Goal: Task Accomplishment & Management: Use online tool/utility

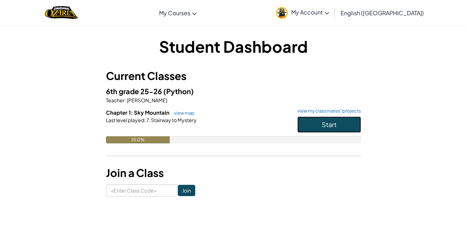
click at [315, 129] on button "Start" at bounding box center [329, 125] width 64 height 16
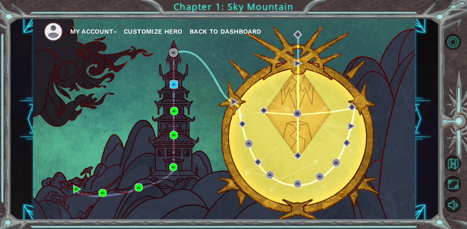
click at [175, 84] on img at bounding box center [174, 84] width 8 height 8
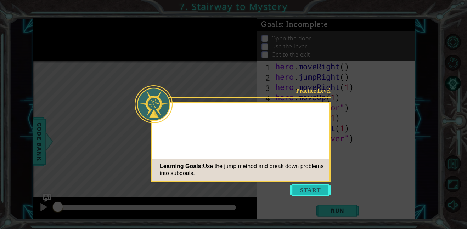
click at [309, 189] on button "Start" at bounding box center [310, 190] width 40 height 11
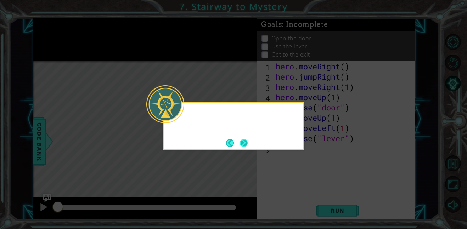
click at [245, 143] on button "Next" at bounding box center [244, 143] width 8 height 8
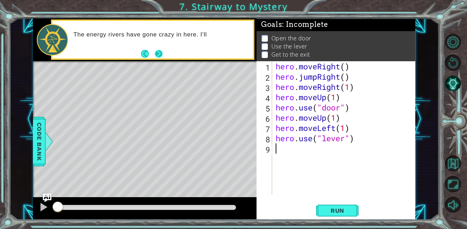
click at [158, 52] on button "Next" at bounding box center [159, 54] width 8 height 8
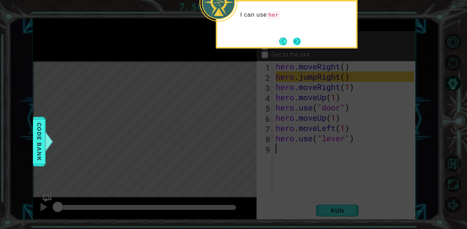
click at [301, 43] on button "Next" at bounding box center [297, 42] width 8 height 8
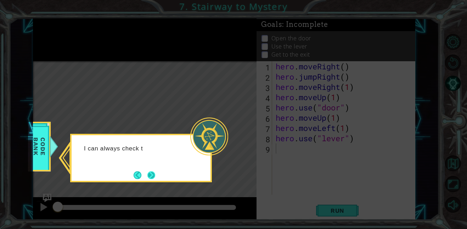
click at [151, 174] on button "Next" at bounding box center [151, 176] width 8 height 8
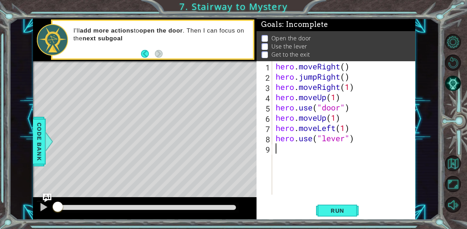
click at [158, 91] on div "Level Map" at bounding box center [196, 165] width 327 height 209
click at [335, 212] on span "Run" at bounding box center [338, 210] width 28 height 7
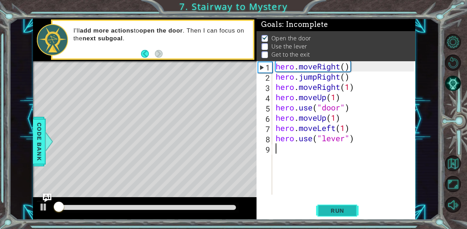
scroll to position [0, 0]
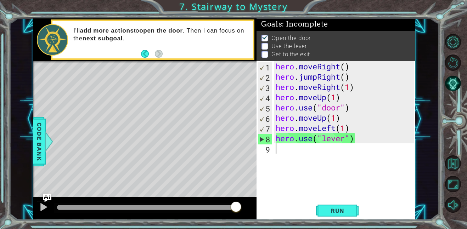
click at [354, 139] on div "hero . moveRight ( ) hero . jumpRight ( ) hero . moveRight ( 1 ) hero . moveUp …" at bounding box center [345, 138] width 143 height 154
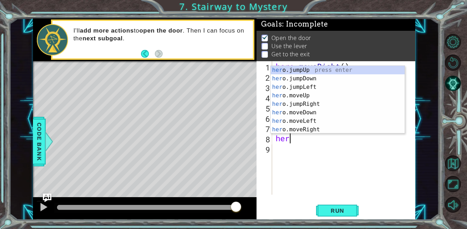
type textarea "h"
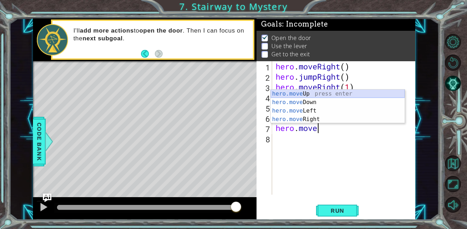
click at [329, 95] on div "hero.move Up press enter hero.move Down press enter hero.move Left press enter …" at bounding box center [338, 115] width 134 height 51
type textarea "hero.moveUp(1)"
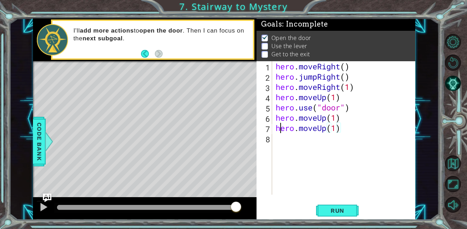
click at [280, 133] on div "hero . moveRight ( ) hero . jumpRight ( ) hero . moveRight ( 1 ) hero . moveUp …" at bounding box center [345, 138] width 143 height 154
click at [277, 144] on div "hero . moveRight ( ) hero . jumpRight ( ) hero . moveRight ( 1 ) hero . moveUp …" at bounding box center [345, 138] width 143 height 154
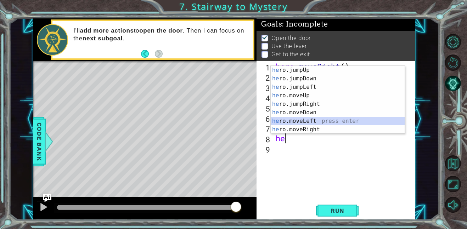
click at [297, 120] on div "he ro.jumpUp press enter he ro.jumpDown press enter he ro.jumpLeft press enter …" at bounding box center [338, 108] width 134 height 85
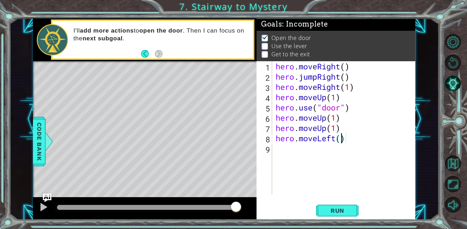
type textarea "hero.moveLeft(2)"
click at [298, 157] on div "hero . moveRight ( ) hero . jumpRight ( ) hero . moveRight ( 1 ) hero . moveUp …" at bounding box center [345, 138] width 143 height 154
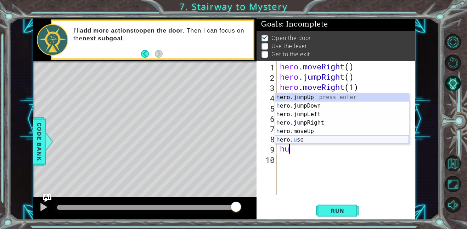
click at [308, 136] on div "h ero.j u mpUp press enter h ero.j u mpDown press enter h ero.j u mpLeft press …" at bounding box center [342, 127] width 134 height 68
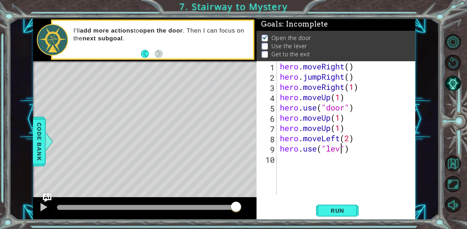
type textarea "hero.use("lever")"
click at [287, 163] on div "hero . moveRight ( ) hero . jumpRight ( ) hero . moveRight ( 1 ) hero . moveUp …" at bounding box center [348, 138] width 139 height 154
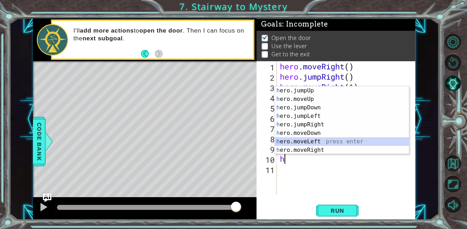
click at [311, 141] on div "h ero.jumpUp press enter h ero.moveUp press enter h ero.jumpDown press enter h …" at bounding box center [342, 128] width 134 height 85
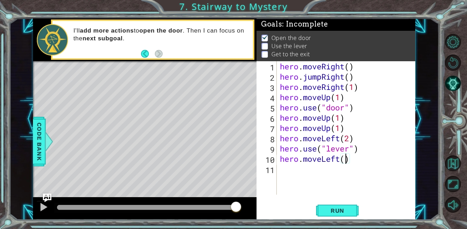
scroll to position [0, 3]
click at [340, 214] on button "Run" at bounding box center [337, 211] width 43 height 16
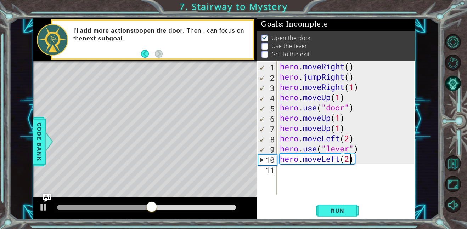
click at [347, 139] on div "hero . moveRight ( ) hero . jumpRight ( ) hero . moveRight ( 1 ) hero . moveUp …" at bounding box center [348, 138] width 139 height 154
click at [351, 137] on div "hero . moveRight ( ) hero . jumpRight ( ) hero . moveRight ( 1 ) hero . moveUp …" at bounding box center [348, 138] width 139 height 154
click at [348, 161] on div "hero . moveRight ( ) hero . jumpRight ( ) hero . moveRight ( 1 ) hero . moveUp …" at bounding box center [348, 138] width 139 height 154
type textarea "hero.moveLeft(2)"
click at [346, 211] on span "Run" at bounding box center [338, 210] width 28 height 7
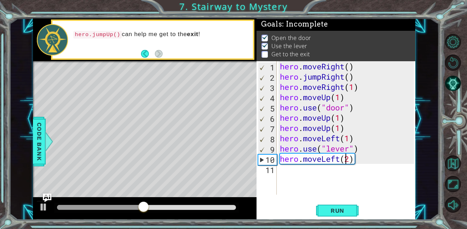
click at [280, 170] on div "hero . moveRight ( ) hero . jumpRight ( ) hero . moveRight ( 1 ) hero . moveUp …" at bounding box center [348, 138] width 139 height 154
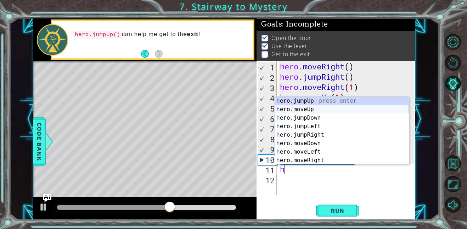
click at [310, 107] on div "h ero.jumpUp press enter h ero.moveUp press enter h ero.jumpDown press enter h …" at bounding box center [342, 139] width 134 height 85
type textarea "hero.moveUp(1)"
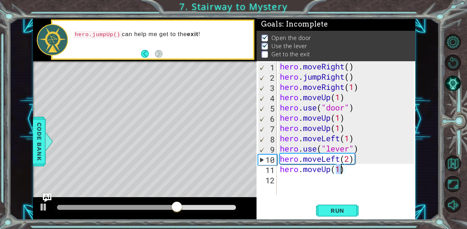
click at [282, 181] on div "hero . moveRight ( ) hero . jumpRight ( ) hero . moveRight ( 1 ) hero . moveUp …" at bounding box center [348, 138] width 139 height 154
type textarea "h"
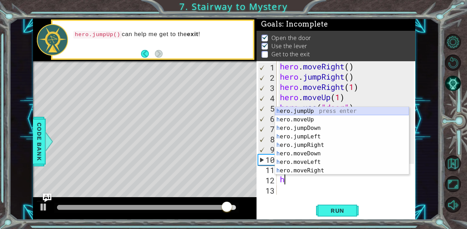
click at [311, 112] on div "h ero.jumpUp press enter h ero.moveUp press enter h ero.jumpDown press enter h …" at bounding box center [342, 149] width 134 height 85
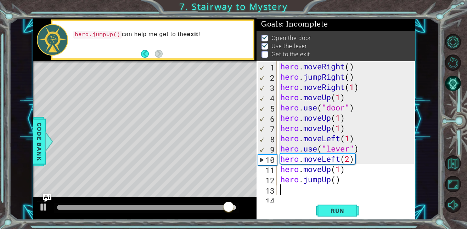
scroll to position [10, 0]
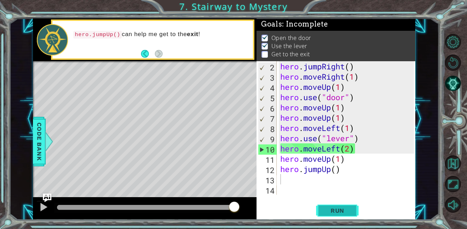
click at [330, 206] on button "Run" at bounding box center [337, 211] width 43 height 16
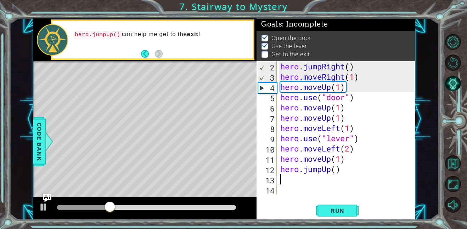
click at [343, 160] on div "hero . jumpRight ( ) hero . moveRight ( 1 ) hero . moveUp ( 1 ) hero . use ( "d…" at bounding box center [348, 138] width 139 height 154
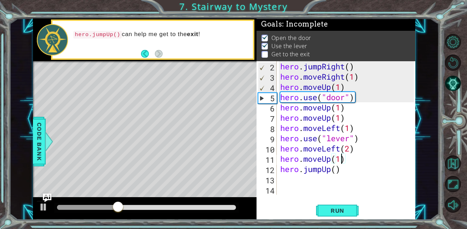
click at [344, 159] on div "hero . jumpRight ( ) hero . moveRight ( 1 ) hero . moveUp ( 1 ) hero . use ( "d…" at bounding box center [348, 138] width 139 height 154
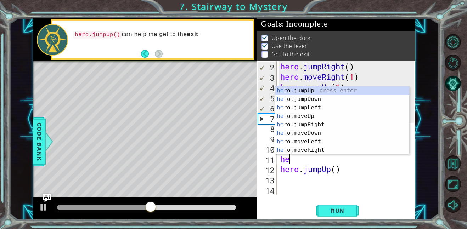
type textarea "h"
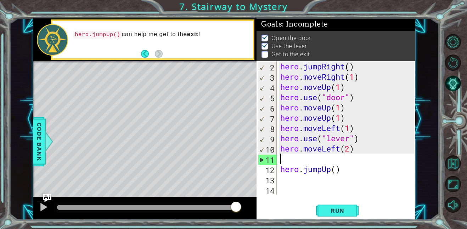
click at [342, 174] on div "hero . jumpRight ( ) hero . moveRight ( 1 ) hero . moveUp ( 1 ) hero . use ( "d…" at bounding box center [348, 138] width 139 height 154
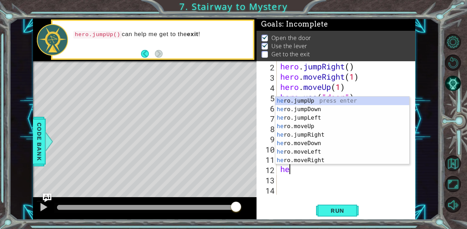
type textarea "h"
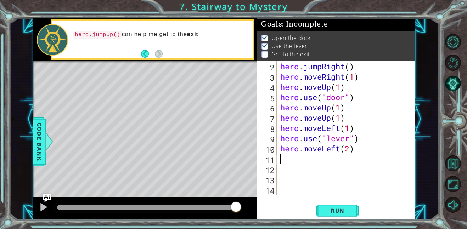
click at [283, 161] on div "hero . jumpRight ( ) hero . moveRight ( 1 ) hero . moveUp ( 1 ) hero . use ( "d…" at bounding box center [348, 138] width 139 height 154
type textarea "h"
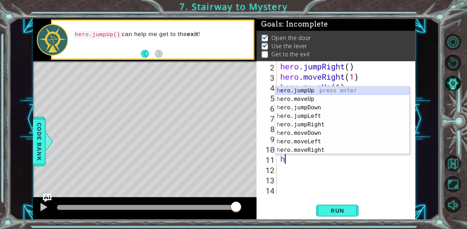
click at [309, 91] on div "h ero.jumpUp press enter h ero.moveUp press enter h ero.jumpDown press enter h …" at bounding box center [342, 128] width 134 height 85
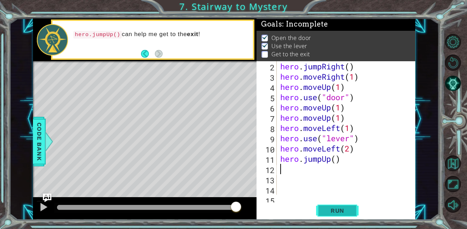
click at [335, 206] on button "Run" at bounding box center [337, 211] width 43 height 16
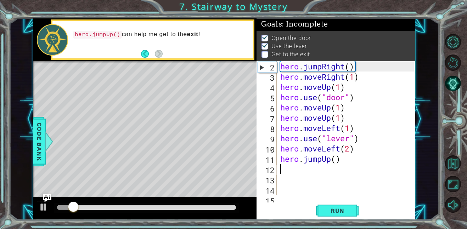
type textarea "h"
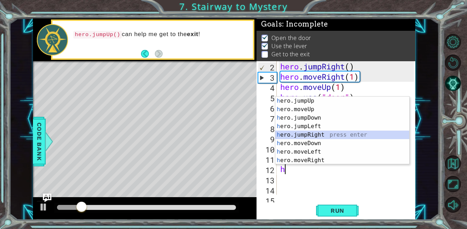
click at [323, 134] on div "h ero.jumpUp press enter h ero.moveUp press enter h ero.jumpDown press enter h …" at bounding box center [342, 139] width 134 height 85
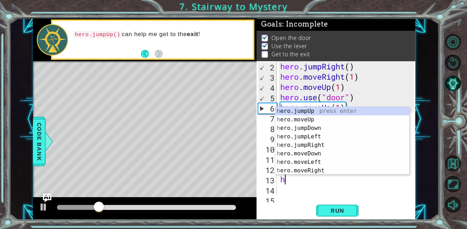
type textarea "he"
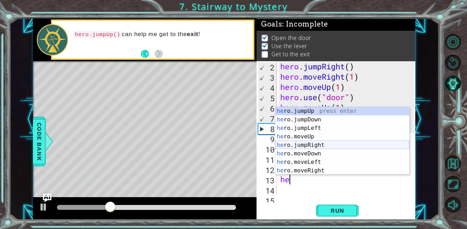
click at [322, 144] on div "he ro.jumpUp press enter he ro.jumpDown press enter he ro.jumpLeft press enter …" at bounding box center [342, 149] width 134 height 85
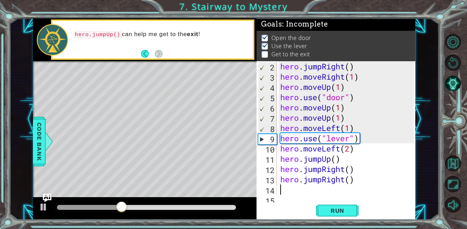
click at [351, 173] on div "hero . jumpRight ( ) hero . moveRight ( 1 ) hero . moveUp ( 1 ) hero . use ( "d…" at bounding box center [348, 138] width 139 height 154
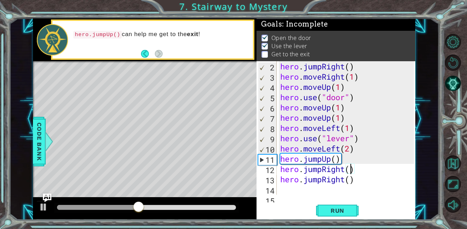
scroll to position [0, 3]
click at [354, 180] on div "hero . jumpRight ( ) hero . moveRight ( 1 ) hero . moveUp ( 1 ) hero . use ( "d…" at bounding box center [348, 138] width 139 height 154
type textarea "h"
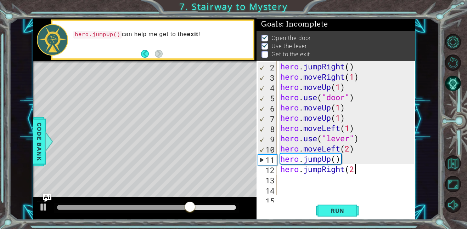
scroll to position [0, 3]
type textarea "hero.jumpRight(2)"
click at [345, 204] on button "Run" at bounding box center [337, 211] width 43 height 16
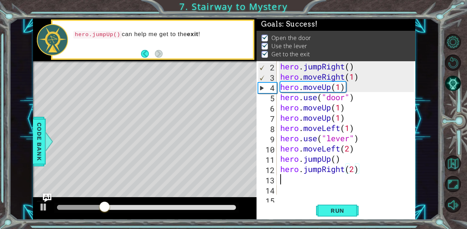
click at [282, 181] on div "hero . jumpRight ( ) hero . moveRight ( 1 ) hero . moveUp ( 1 ) hero . use ( "d…" at bounding box center [348, 138] width 139 height 154
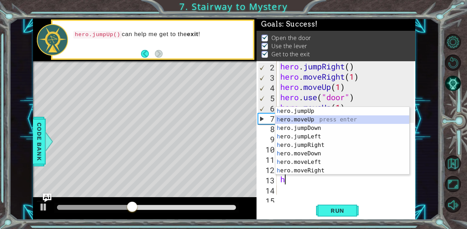
click at [303, 121] on div "h ero.jumpUp press enter h ero.moveUp press enter h ero.jumpDown press enter h …" at bounding box center [342, 149] width 134 height 85
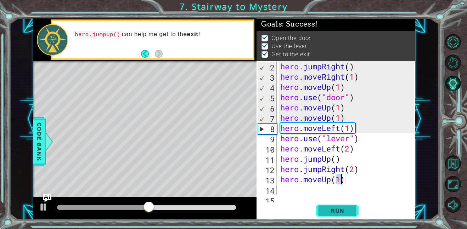
type textarea "hero.moveUp(1)"
click at [340, 210] on span "Run" at bounding box center [338, 210] width 28 height 7
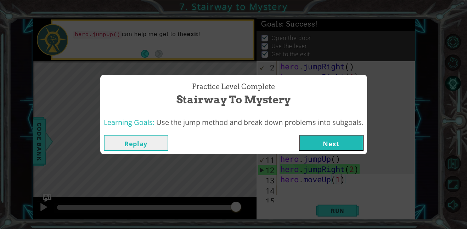
click at [340, 137] on button "Next" at bounding box center [331, 143] width 65 height 16
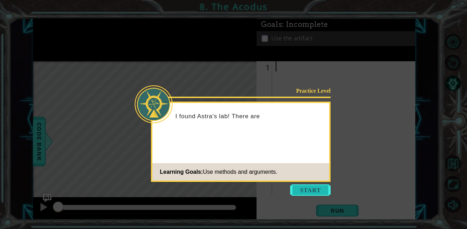
click at [321, 189] on button "Start" at bounding box center [310, 190] width 40 height 11
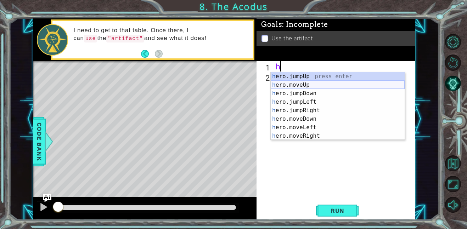
click at [299, 85] on div "h ero.jumpUp press enter h ero.moveUp press enter h ero.jumpDown press enter h …" at bounding box center [338, 114] width 134 height 85
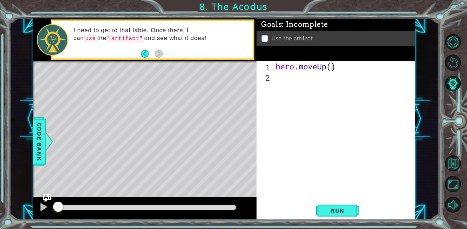
scroll to position [0, 2]
type textarea "hero.moveUp(2)"
click at [335, 214] on button "Run" at bounding box center [337, 211] width 43 height 16
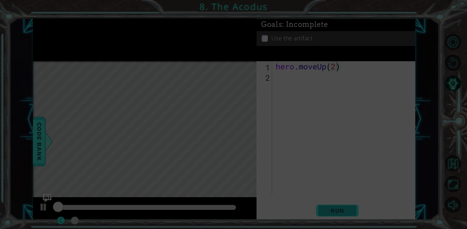
click at [333, 213] on span "Run" at bounding box center [338, 210] width 28 height 7
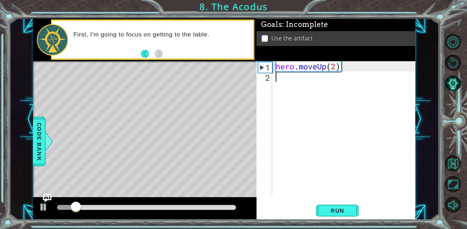
click at [282, 80] on div "hero . moveUp ( 2 )" at bounding box center [345, 138] width 143 height 154
type textarea "h"
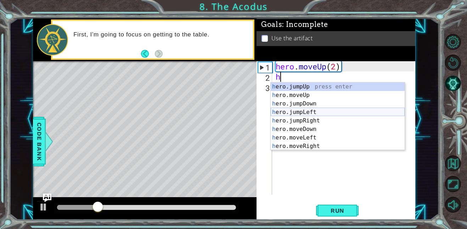
click at [296, 113] on div "h ero.jumpUp press enter h ero.moveUp press enter h ero.jumpDown press enter h …" at bounding box center [338, 125] width 134 height 85
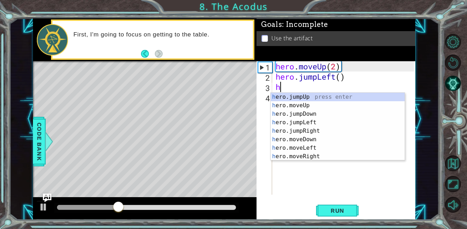
type textarea "h"
click at [303, 113] on div "h ero.jumpUp press enter h ero.moveUp press enter h ero.jumpDown press enter h …" at bounding box center [338, 135] width 134 height 85
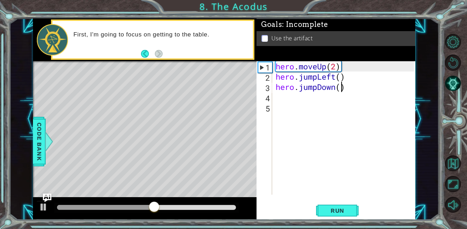
click at [340, 88] on div "hero . moveUp ( 2 ) hero . jumpLeft ( ) hero . jumpDown ( )" at bounding box center [345, 138] width 143 height 154
click at [337, 210] on span "Run" at bounding box center [338, 210] width 28 height 7
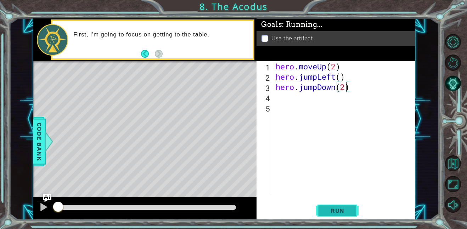
click at [337, 210] on span "Run" at bounding box center [338, 210] width 28 height 7
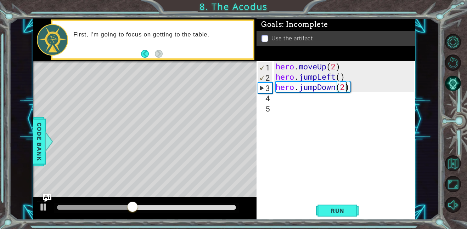
click at [341, 77] on div "hero . moveUp ( 2 ) hero . jumpLeft ( ) hero . jumpDown ( 2 )" at bounding box center [345, 138] width 143 height 154
click at [335, 215] on button "Run" at bounding box center [337, 211] width 43 height 16
click at [336, 88] on div "hero . moveUp ( 2 ) hero . jumpLeft ( 1 ) hero . jumpDown ( 2 )" at bounding box center [345, 138] width 143 height 154
click at [349, 86] on div "hero . moveUp ( 2 ) hero . jumpLeft ( 1 ) hero . jumpDown ( 2 )" at bounding box center [345, 138] width 143 height 154
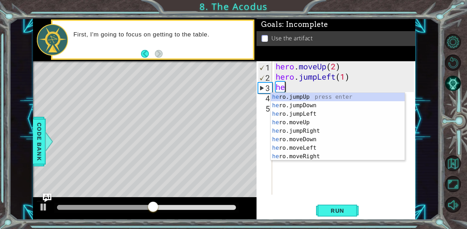
scroll to position [0, 0]
type textarea "h"
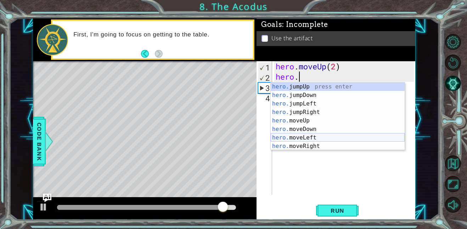
click at [319, 136] on div "hero. jumpUp press enter hero. jumpDown press enter hero. jumpLeft press enter …" at bounding box center [338, 125] width 134 height 85
type textarea "hero.moveLeft(1)"
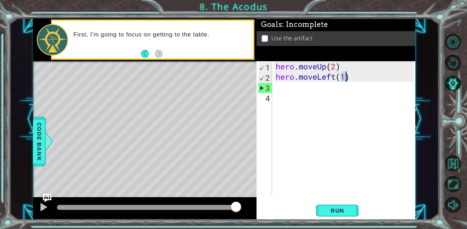
click at [281, 95] on div "hero . moveUp ( 2 ) hero . moveLeft ( 1 )" at bounding box center [345, 138] width 143 height 154
click at [276, 88] on div "hero . moveUp ( 2 ) hero . moveLeft ( 1 )" at bounding box center [345, 138] width 143 height 154
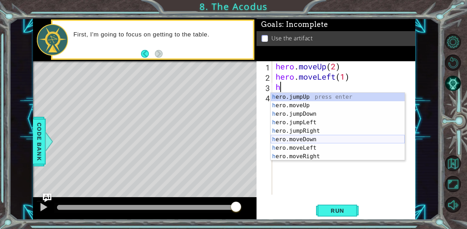
click at [303, 139] on div "h ero.jumpUp press enter h ero.moveUp press enter h ero.jumpDown press enter h …" at bounding box center [338, 135] width 134 height 85
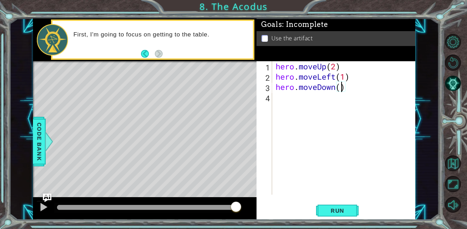
scroll to position [0, 3]
type textarea "hero.moveDown(2)"
click at [354, 219] on div "hero.moveDown(2) 1 2 3 4 hero . moveUp ( 2 ) hero . moveLeft ( 1 ) hero . moveD…" at bounding box center [336, 140] width 159 height 159
click at [344, 209] on span "Run" at bounding box center [338, 210] width 28 height 7
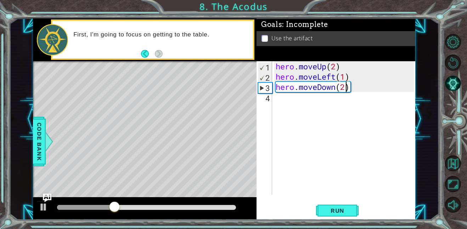
click at [274, 99] on div "hero . moveUp ( 2 ) hero . moveLeft ( 1 ) hero . moveDown ( 2 )" at bounding box center [345, 138] width 143 height 154
type textarea "h"
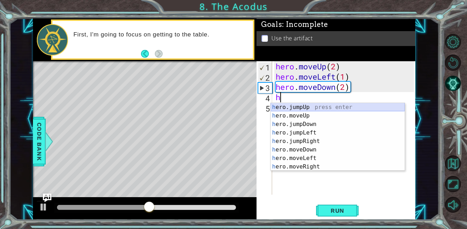
click at [302, 108] on div "h ero.jumpUp press enter h ero.moveUp press enter h ero.jumpDown press enter h …" at bounding box center [338, 145] width 134 height 85
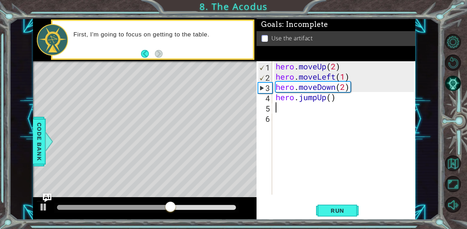
click at [332, 99] on div "hero . moveUp ( 2 ) hero . moveLeft ( 1 ) hero . moveDown ( 2 ) hero . jumpUp (…" at bounding box center [345, 138] width 143 height 154
type textarea "hero.jumpUp(1)"
click at [281, 112] on div "hero . moveUp ( 2 ) hero . moveLeft ( 1 ) hero . moveDown ( 2 ) hero . jumpUp (…" at bounding box center [345, 138] width 143 height 154
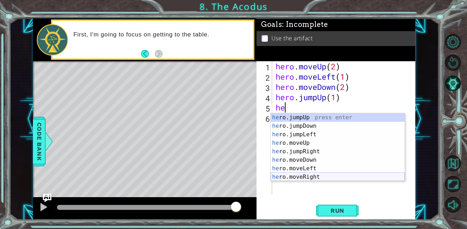
click at [310, 177] on div "he ro.jumpUp press enter he ro.jumpDown press enter he ro.jumpLeft press enter …" at bounding box center [338, 155] width 134 height 85
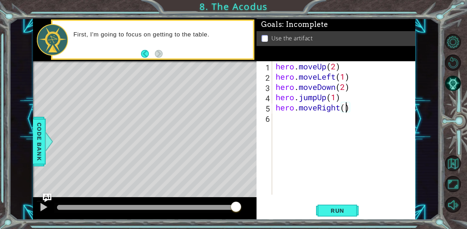
type textarea "hero.moveRight(2)"
click at [286, 120] on div "hero . moveUp ( 2 ) hero . moveLeft ( 1 ) hero . moveDown ( 2 ) hero . jumpUp (…" at bounding box center [345, 138] width 143 height 154
click at [341, 108] on div "hero . moveUp ( 2 ) hero . moveLeft ( 1 ) hero . moveDown ( 2 ) hero . jumpUp (…" at bounding box center [345, 138] width 143 height 154
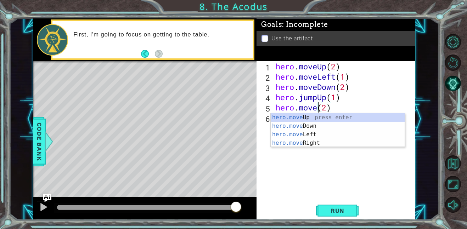
scroll to position [0, 2]
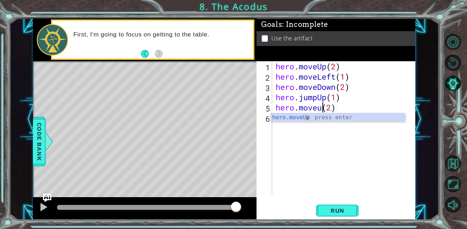
type textarea "hero.moveup(2)"
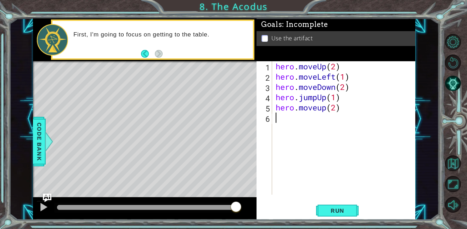
click at [279, 123] on div "hero . moveUp ( 2 ) hero . moveLeft ( 1 ) hero . moveDown ( 2 ) hero . jumpUp (…" at bounding box center [345, 138] width 143 height 154
click at [302, 130] on div "hero . moveUp ( 2 ) hero . moveLeft ( 1 ) hero . moveDown ( 2 ) hero . jumpUp (…" at bounding box center [345, 138] width 143 height 154
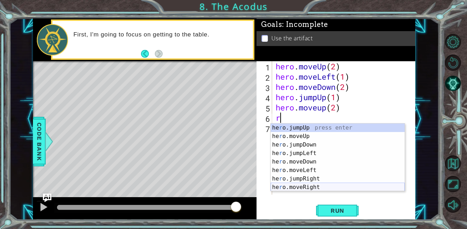
click at [309, 187] on div "he r o.jumpUp press enter he r o.moveUp press enter he r o.jumpDown press enter…" at bounding box center [338, 166] width 134 height 85
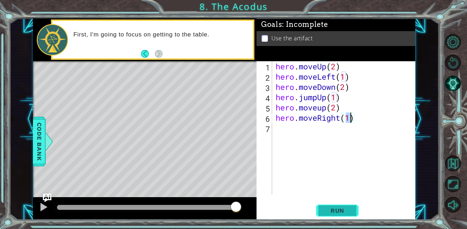
click at [342, 207] on span "Run" at bounding box center [338, 210] width 28 height 7
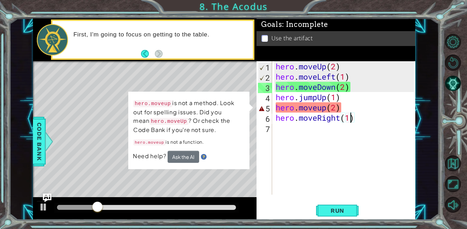
click at [321, 109] on div "hero . moveUp ( 2 ) hero . moveLeft ( 1 ) hero . moveDown ( 2 ) hero . jumpUp (…" at bounding box center [345, 138] width 143 height 154
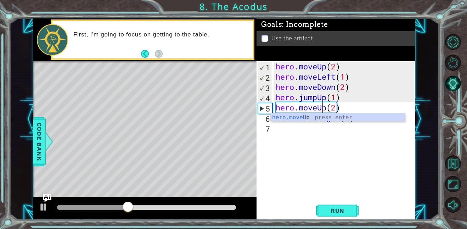
scroll to position [0, 2]
click at [330, 208] on span "Run" at bounding box center [338, 210] width 28 height 7
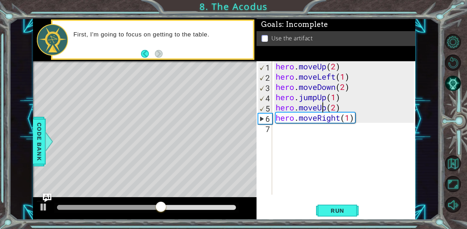
click at [327, 98] on div "hero . moveUp ( 2 ) hero . moveLeft ( 1 ) hero . moveDown ( 2 ) hero . jumpUp (…" at bounding box center [345, 138] width 143 height 154
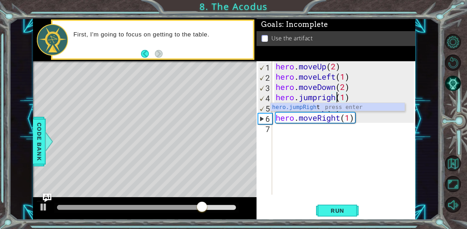
scroll to position [0, 3]
click at [311, 104] on div "hero.jumpRight press enter" at bounding box center [338, 116] width 134 height 26
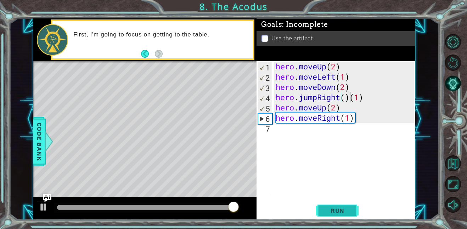
click at [339, 211] on span "Run" at bounding box center [338, 210] width 28 height 7
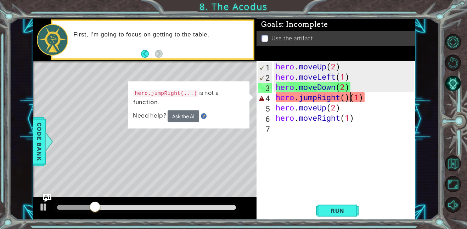
click at [348, 98] on div "hero . moveUp ( 2 ) hero . moveLeft ( 1 ) hero . moveDown ( 2 ) hero . jumpRigh…" at bounding box center [345, 138] width 143 height 154
click at [350, 99] on div "hero . moveUp ( 2 ) hero . moveLeft ( 1 ) hero . moveDown ( 2 ) hero . jumpRigh…" at bounding box center [345, 138] width 143 height 154
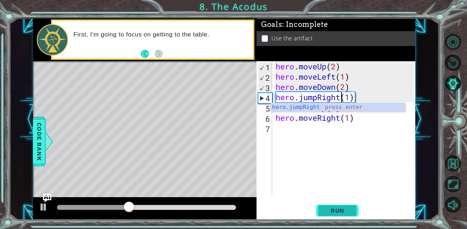
click at [341, 205] on button "Run" at bounding box center [337, 211] width 43 height 16
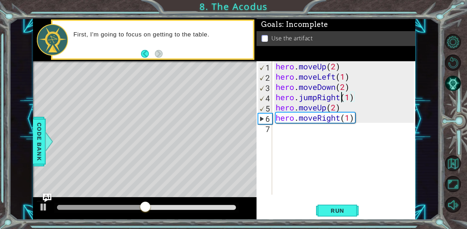
type textarea "(1)"
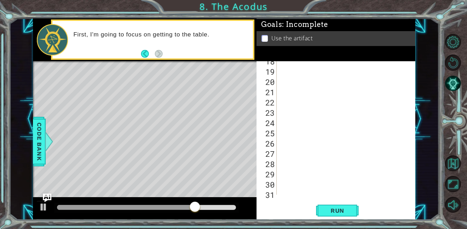
scroll to position [411, 0]
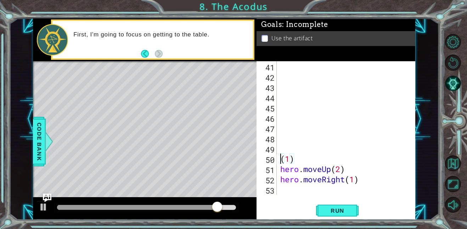
click at [283, 149] on div "( 1 ) hero . moveUp ( 2 ) hero . moveRight ( 1 )" at bounding box center [348, 138] width 139 height 154
click at [295, 161] on div "( 1 ) hero . moveUp ( 2 ) hero . moveRight ( 1 )" at bounding box center [348, 138] width 139 height 154
type textarea "("
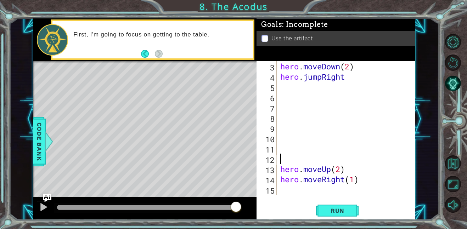
scroll to position [10, 0]
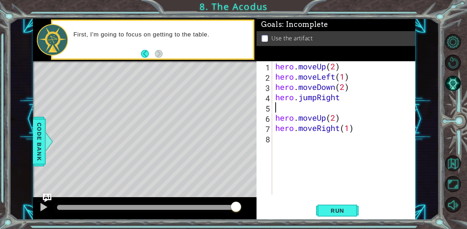
type textarea "hero.jumpRight"
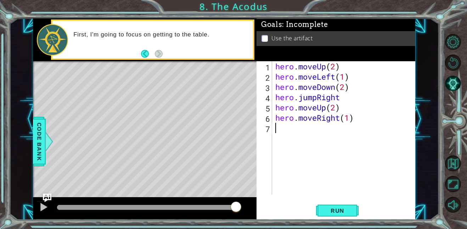
click at [319, 159] on div "hero . moveUp ( 2 ) hero . moveLeft ( 1 ) hero . moveDown ( 2 ) hero . jumpRigh…" at bounding box center [346, 138] width 144 height 154
click at [329, 209] on span "Run" at bounding box center [338, 210] width 28 height 7
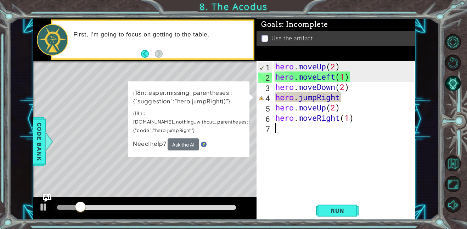
click at [343, 97] on div "hero . moveUp ( 2 ) hero . moveLeft ( 1 ) hero . moveDown ( 2 ) hero . jumpRigh…" at bounding box center [346, 138] width 144 height 154
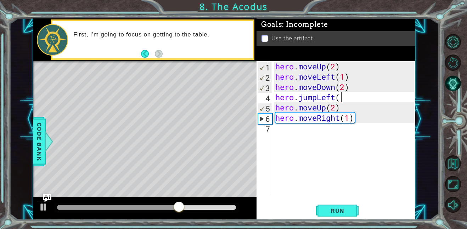
scroll to position [0, 3]
type textarea "hero.jumpLeft()"
click at [338, 206] on button "Run" at bounding box center [337, 211] width 43 height 16
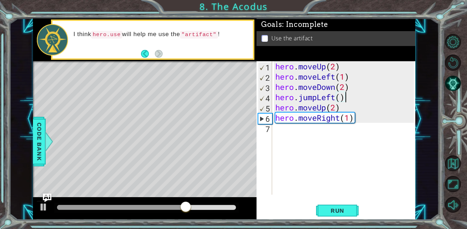
click at [282, 130] on div "hero . moveUp ( 2 ) hero . moveLeft ( 1 ) hero . moveDown ( 2 ) hero . jumpLeft…" at bounding box center [346, 138] width 144 height 154
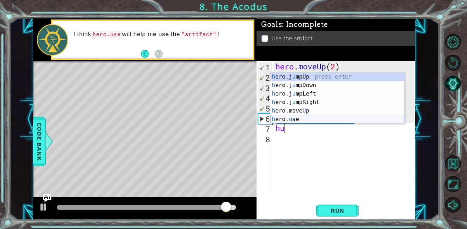
click at [301, 119] on div "h ero.j u mpUp press enter h ero.j u mpDown press enter h ero.j u mpLeft press …" at bounding box center [337, 107] width 134 height 68
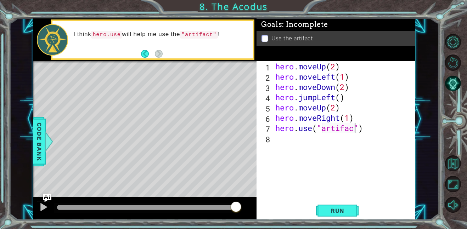
scroll to position [0, 4]
type textarea "hero.use("artifact")"
click at [339, 204] on button "Run" at bounding box center [337, 211] width 43 height 16
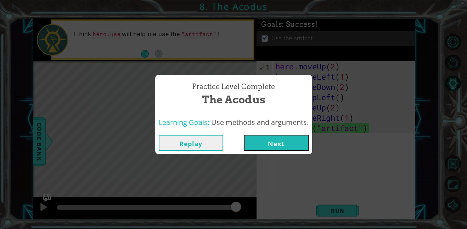
click at [259, 138] on button "Next" at bounding box center [276, 143] width 65 height 16
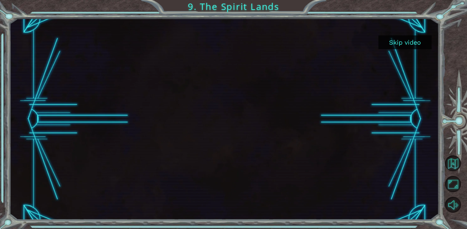
click at [403, 37] on button "Skip video" at bounding box center [405, 42] width 53 height 14
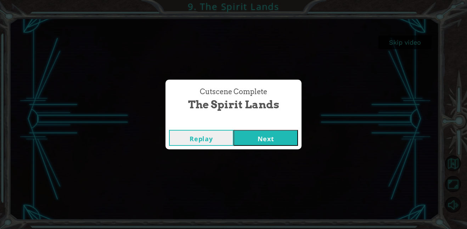
click at [271, 138] on button "Next" at bounding box center [266, 138] width 65 height 16
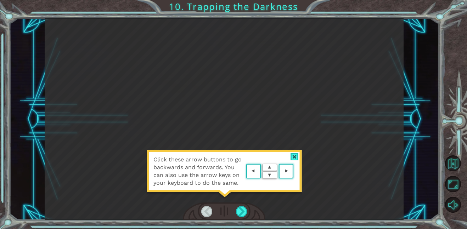
click at [293, 157] on div at bounding box center [295, 156] width 8 height 7
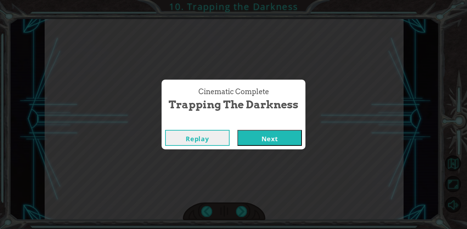
click at [300, 142] on button "Next" at bounding box center [269, 138] width 65 height 16
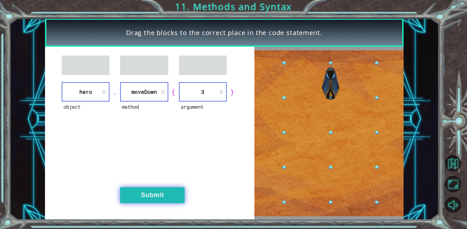
click at [160, 191] on button "Submit" at bounding box center [152, 195] width 65 height 16
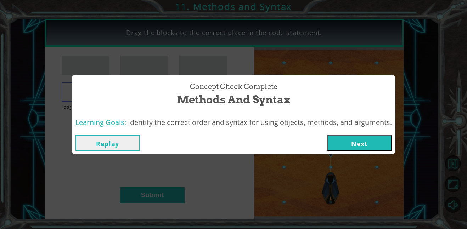
click at [155, 192] on div "Concept Check Complete Methods and Syntax Learning Goals: Identify the correct …" at bounding box center [233, 114] width 467 height 229
click at [366, 138] on button "Next" at bounding box center [359, 143] width 65 height 16
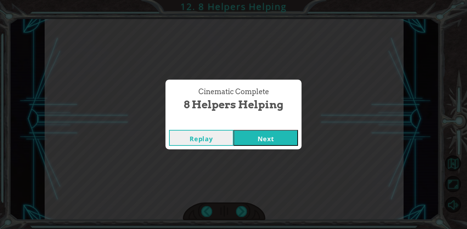
click at [249, 138] on button "Next" at bounding box center [266, 138] width 65 height 16
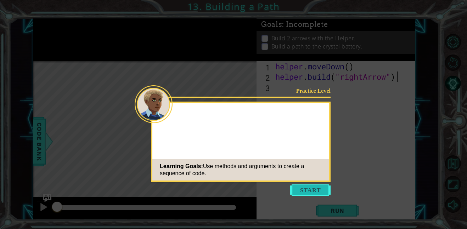
click at [300, 186] on button "Start" at bounding box center [310, 190] width 40 height 11
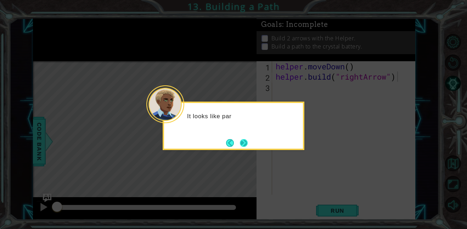
click at [242, 147] on button "Next" at bounding box center [244, 143] width 8 height 8
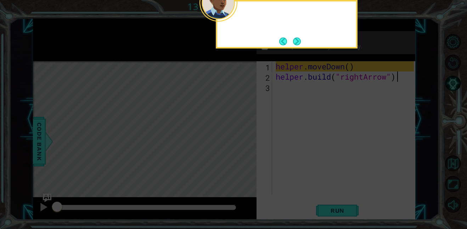
click at [242, 148] on icon at bounding box center [233, 34] width 467 height 390
click at [293, 38] on button "Next" at bounding box center [297, 42] width 8 height 8
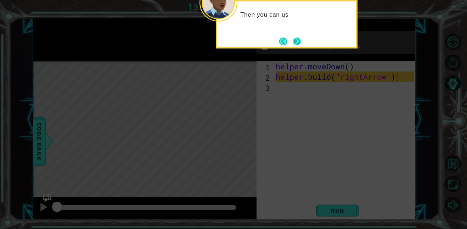
click at [297, 38] on button "Next" at bounding box center [297, 42] width 8 height 8
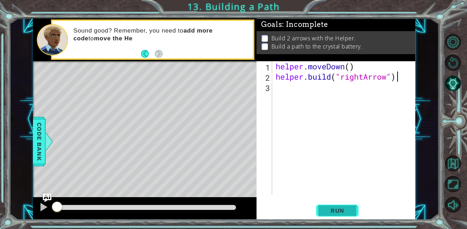
click at [339, 210] on span "Run" at bounding box center [338, 210] width 28 height 7
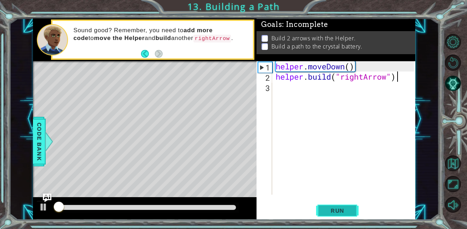
click at [336, 212] on span "Run" at bounding box center [338, 210] width 28 height 7
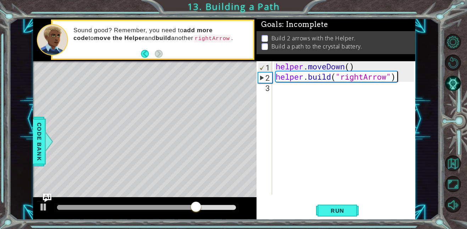
click at [279, 93] on div "helper . moveDown ( ) helper . build ( "rightArrow" )" at bounding box center [345, 138] width 143 height 154
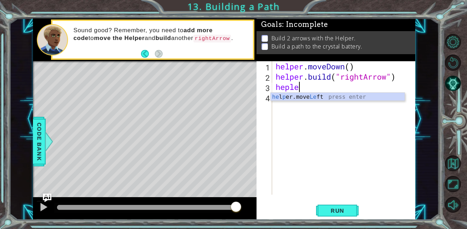
scroll to position [0, 0]
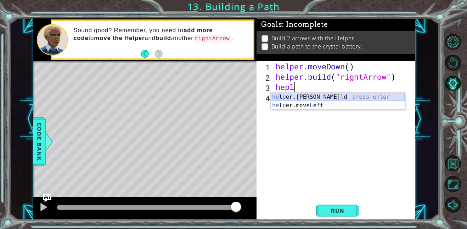
click at [371, 97] on div "he l p er.[PERSON_NAME] press enter he l p er.move L eft press enter" at bounding box center [338, 110] width 134 height 34
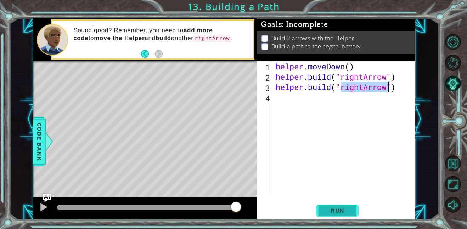
type textarea "[DOMAIN_NAME]("rightArrow")"
click at [334, 205] on button "Run" at bounding box center [337, 211] width 43 height 16
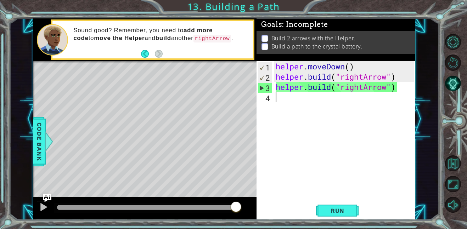
scroll to position [0, 0]
click at [343, 209] on span "Run" at bounding box center [338, 210] width 28 height 7
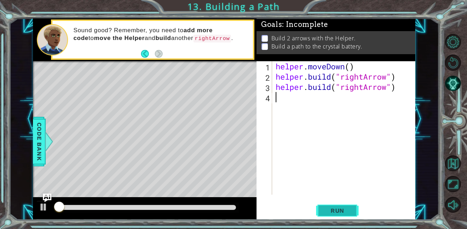
type textarea "[DOMAIN_NAME]("rightArrow")"
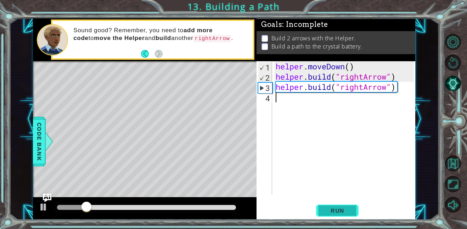
type textarea "[DOMAIN_NAME]("rightArrow")"
drag, startPoint x: 89, startPoint y: 118, endPoint x: 181, endPoint y: 141, distance: 94.7
click at [181, 141] on div "Level Map" at bounding box center [196, 165] width 327 height 209
click at [202, 128] on div "Level Map" at bounding box center [196, 165] width 327 height 209
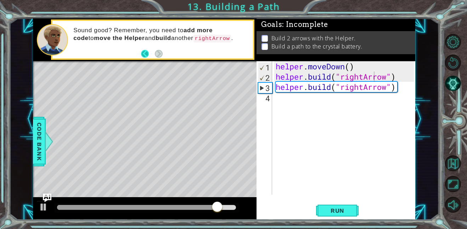
click at [146, 50] on button "Back" at bounding box center [148, 54] width 14 height 8
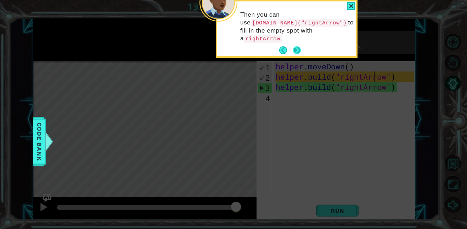
click at [300, 46] on button "Next" at bounding box center [297, 50] width 8 height 8
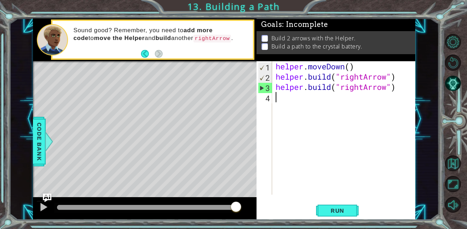
click at [279, 99] on div "helper . moveDown ( ) helper . build ( "rightArrow" ) helper . build ( "rightAr…" at bounding box center [345, 138] width 143 height 154
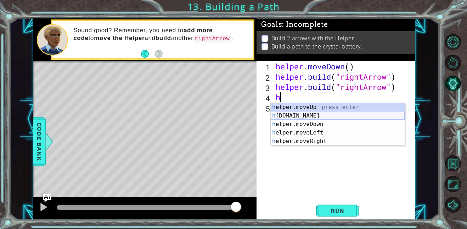
click at [308, 112] on div "h elper.moveUp press enter h [DOMAIN_NAME] press enter h elper.moveDown press e…" at bounding box center [338, 133] width 134 height 60
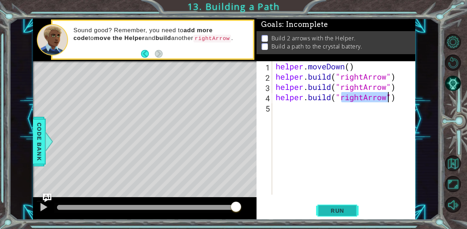
type textarea "[DOMAIN_NAME]("rightArrow")"
click at [330, 205] on button "Run" at bounding box center [337, 211] width 43 height 16
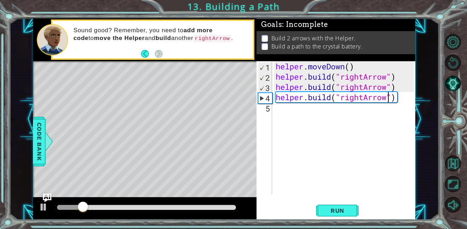
click at [201, 159] on div "Level Map" at bounding box center [196, 165] width 327 height 209
click at [205, 129] on div "Level Map" at bounding box center [196, 165] width 327 height 209
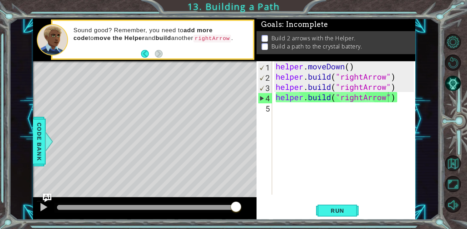
drag, startPoint x: 192, startPoint y: 209, endPoint x: 268, endPoint y: 217, distance: 76.7
click at [268, 217] on div "1 ההההההההההההההההההההההההההההההההההההההההההההההההההההההההההההההההההההההההההההה…" at bounding box center [224, 119] width 382 height 202
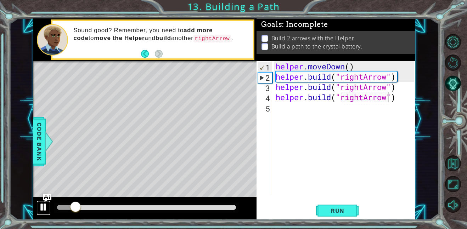
click at [40, 207] on div at bounding box center [43, 207] width 9 height 9
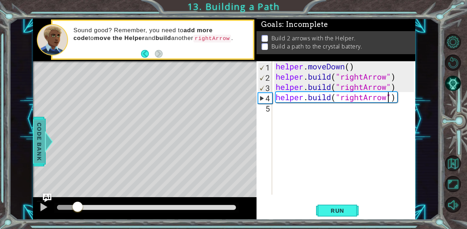
click at [45, 156] on span "Code Bank" at bounding box center [39, 141] width 11 height 43
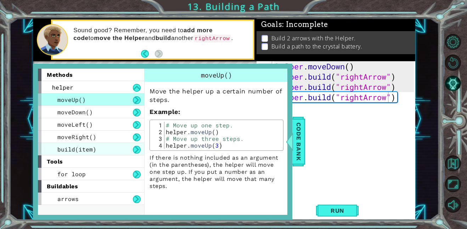
click at [80, 151] on span "build(item)" at bounding box center [76, 149] width 39 height 7
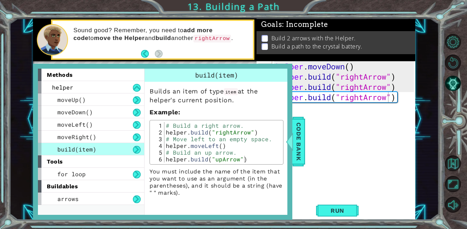
click at [375, 133] on div "helper . moveDown ( ) helper . build ( "rightArrow" ) helper . build ( "rightAr…" at bounding box center [345, 138] width 143 height 154
click at [296, 136] on span "Code Bank" at bounding box center [298, 141] width 11 height 43
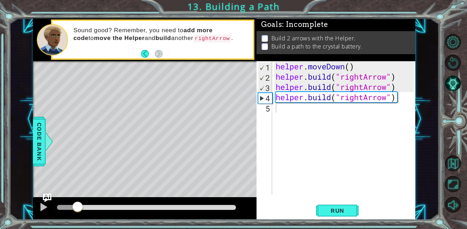
click at [398, 100] on div "helper . moveDown ( ) helper . build ( "rightArrow" ) helper . build ( "rightAr…" at bounding box center [345, 138] width 143 height 154
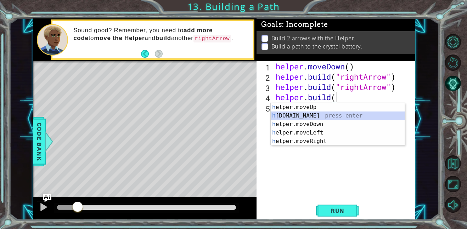
scroll to position [0, 0]
type textarea "h"
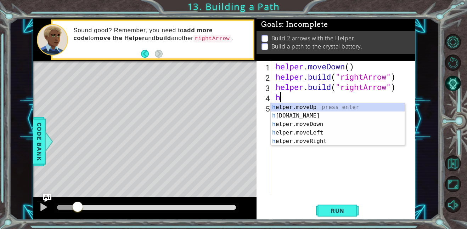
scroll to position [0, 0]
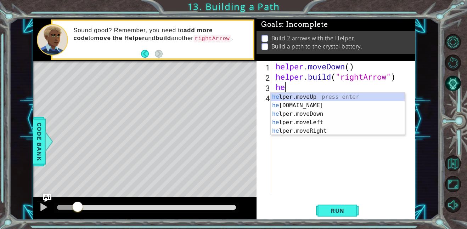
type textarea "h"
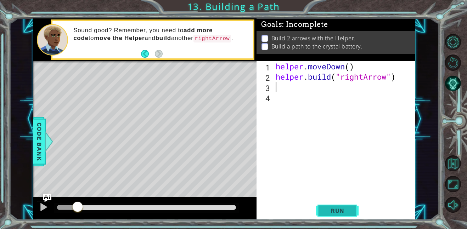
click at [352, 209] on button "Run" at bounding box center [337, 211] width 43 height 16
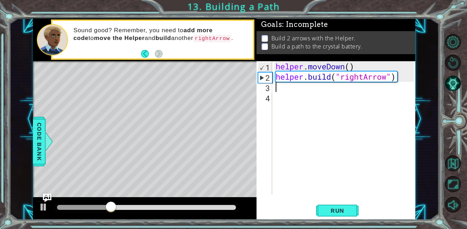
click at [278, 94] on div "helper . moveDown ( ) helper . build ( "rightArrow" )" at bounding box center [345, 138] width 143 height 154
click at [276, 89] on div "helper . moveDown ( ) helper . build ( "rightArrow" )" at bounding box center [345, 138] width 143 height 154
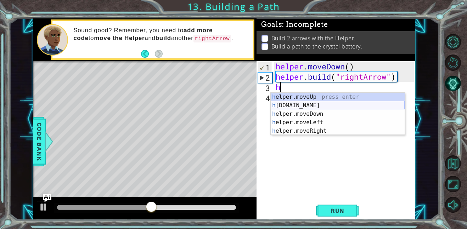
click at [295, 104] on div "h elper.moveUp press enter h [DOMAIN_NAME] press enter h elper.moveDown press e…" at bounding box center [338, 123] width 134 height 60
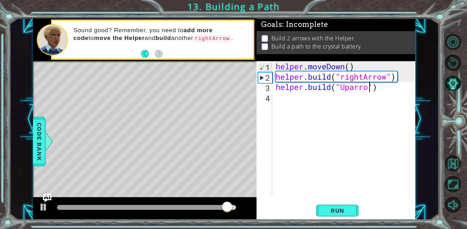
scroll to position [0, 4]
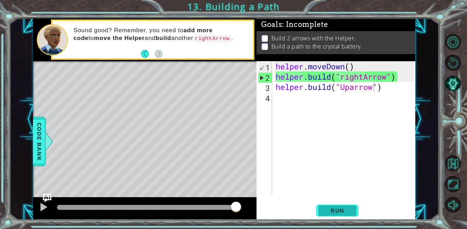
click at [335, 208] on span "Run" at bounding box center [338, 210] width 28 height 7
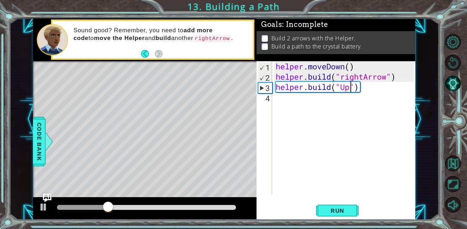
scroll to position [0, 3]
type textarea "[DOMAIN_NAME]("up")"
click at [318, 131] on div "helper . moveDown ( ) helper . build ( "rightArrow" ) helper . build ( "up" )" at bounding box center [345, 138] width 143 height 154
type textarea "A"
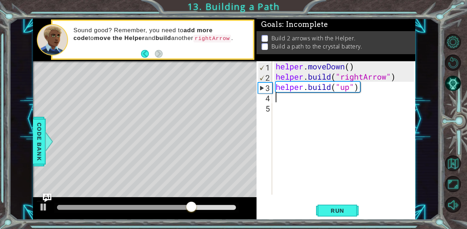
click at [349, 88] on div "helper . moveDown ( ) helper . build ( "rightArrow" ) helper . build ( "up" )" at bounding box center [345, 138] width 143 height 154
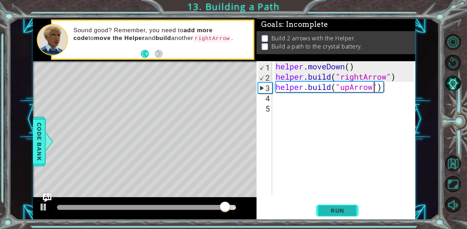
click at [330, 207] on span "Run" at bounding box center [338, 210] width 28 height 7
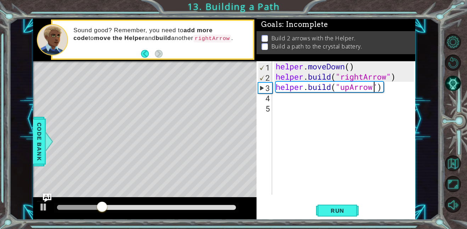
click at [88, 108] on div "Level Map" at bounding box center [196, 165] width 327 height 209
click at [167, 106] on div "Level Map" at bounding box center [196, 165] width 327 height 209
click at [167, 102] on div "Level Map" at bounding box center [196, 165] width 327 height 209
click at [383, 91] on div "helper . moveDown ( ) helper . build ( "rightArrow" ) helper . build ( "upArrow…" at bounding box center [345, 138] width 143 height 154
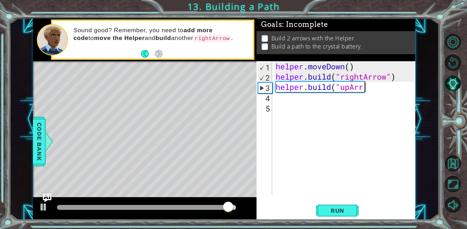
scroll to position [0, 2]
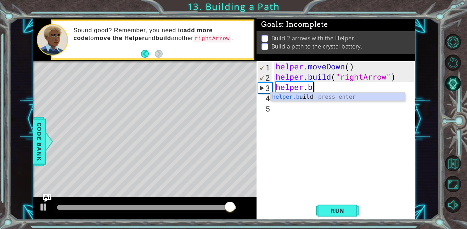
type textarea "h"
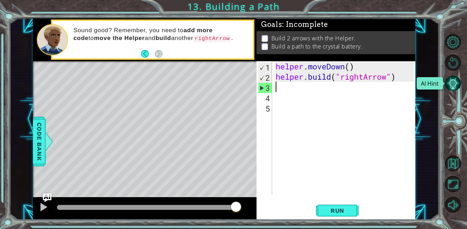
click at [454, 84] on button "AI Hint" at bounding box center [453, 83] width 16 height 16
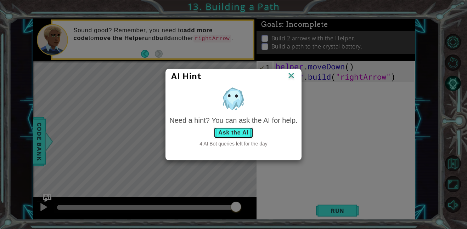
click at [238, 129] on button "Ask the AI" at bounding box center [233, 132] width 39 height 11
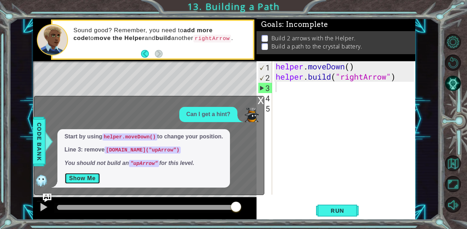
click at [83, 176] on button "Show Me" at bounding box center [83, 178] width 36 height 11
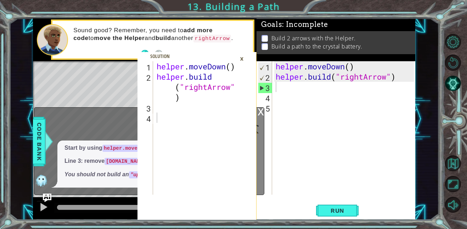
click at [240, 57] on div "×" at bounding box center [241, 59] width 11 height 12
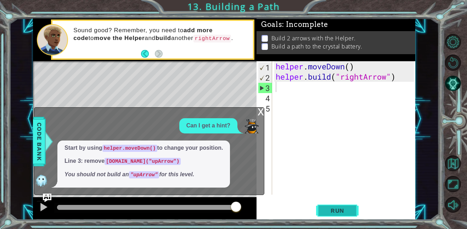
click at [339, 209] on span "Run" at bounding box center [338, 210] width 28 height 7
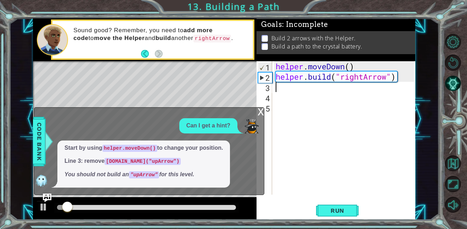
click at [260, 112] on div "x" at bounding box center [261, 111] width 6 height 7
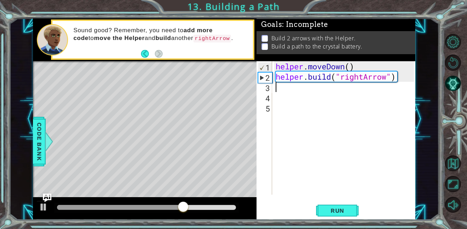
click at [276, 89] on div "helper . moveDown ( ) helper . build ( "rightArrow" )" at bounding box center [345, 138] width 143 height 154
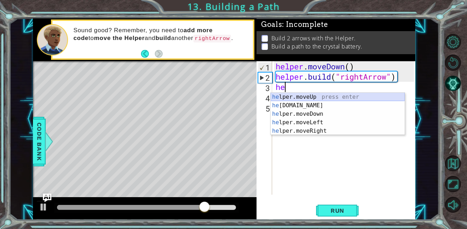
click at [298, 96] on div "he lper.moveUp press enter he [DOMAIN_NAME] press enter he lper.moveDown press …" at bounding box center [338, 123] width 134 height 60
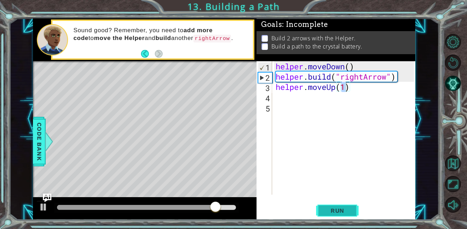
click at [337, 211] on span "Run" at bounding box center [338, 210] width 28 height 7
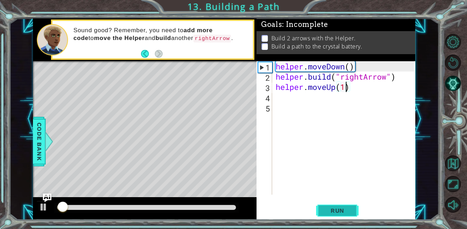
click at [337, 211] on span "Run" at bounding box center [338, 210] width 28 height 7
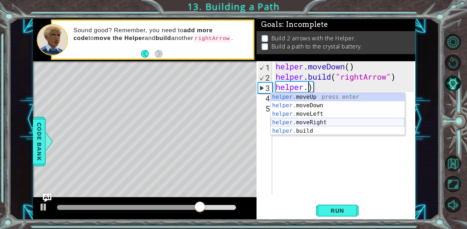
click at [320, 123] on div "helper. moveUp press enter helper. moveDown press enter helper. moveLeft press …" at bounding box center [338, 123] width 134 height 60
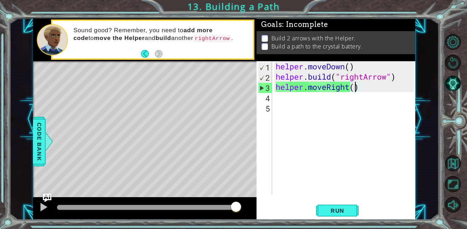
type textarea "helper.moveRight(2)"
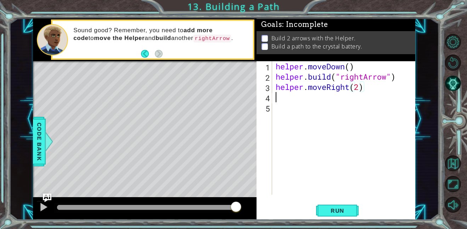
click at [276, 97] on div "helper . moveDown ( ) helper . build ( "rightArrow" ) helper . moveRight ( 2 )" at bounding box center [345, 138] width 143 height 154
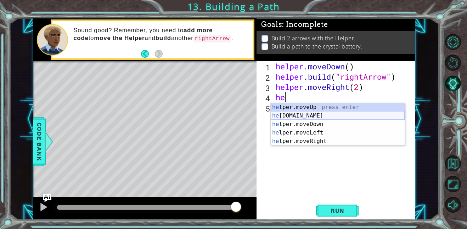
click at [301, 114] on div "he lper.moveUp press enter he [DOMAIN_NAME] press enter he lper.moveDown press …" at bounding box center [338, 133] width 134 height 60
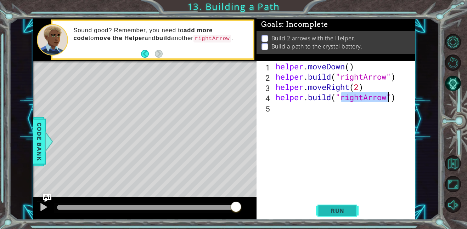
click at [342, 206] on button "Run" at bounding box center [337, 211] width 43 height 16
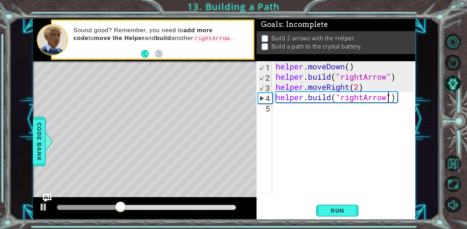
click at [360, 87] on div "helper . moveDown ( ) helper . build ( "rightArrow" ) helper . moveRight ( 2 ) …" at bounding box center [345, 138] width 143 height 154
type textarea "helper.moveRight(3)"
click at [344, 211] on span "Run" at bounding box center [338, 210] width 28 height 7
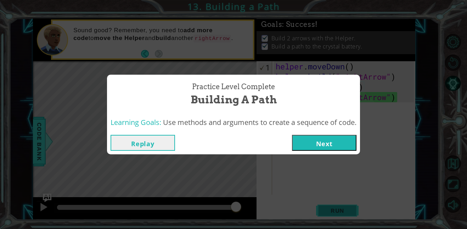
click at [344, 211] on div "Practice Level Complete Building a Path Learning Goals: Use methods and argumen…" at bounding box center [233, 114] width 467 height 229
click at [332, 146] on button "Next" at bounding box center [324, 143] width 65 height 16
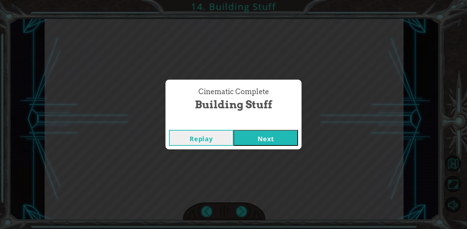
click at [273, 139] on button "Next" at bounding box center [266, 138] width 65 height 16
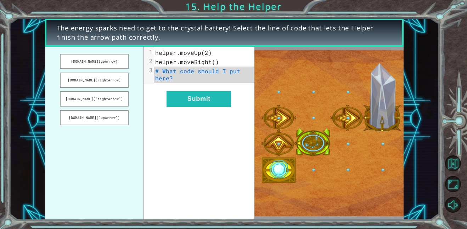
drag, startPoint x: 93, startPoint y: 82, endPoint x: 233, endPoint y: 75, distance: 140.2
click at [233, 75] on div "[DOMAIN_NAME](upArrow) [DOMAIN_NAME](rightArrow) [DOMAIN_NAME](“rightArrow”) [D…" at bounding box center [149, 133] width 209 height 173
click at [101, 98] on button "[DOMAIN_NAME](“rightArrow”)" at bounding box center [94, 98] width 69 height 15
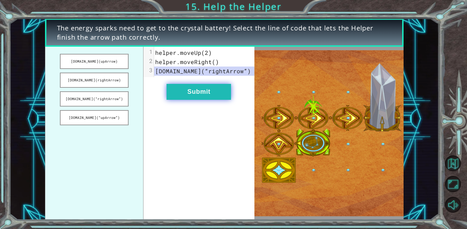
click at [206, 95] on button "Submit" at bounding box center [199, 92] width 65 height 16
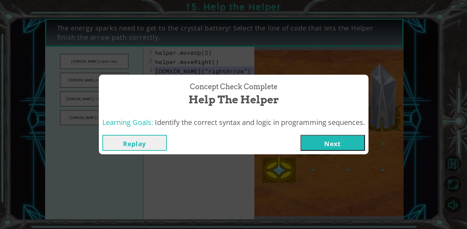
click at [311, 146] on button "Next" at bounding box center [333, 143] width 65 height 16
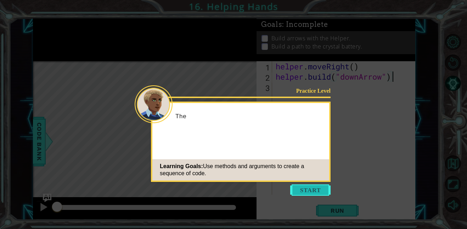
click at [298, 191] on button "Start" at bounding box center [310, 190] width 40 height 11
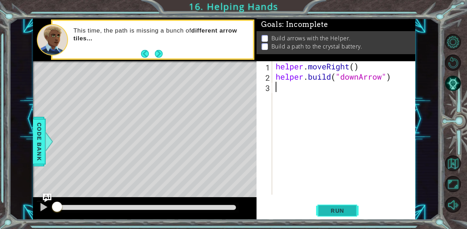
click at [326, 210] on span "Run" at bounding box center [338, 210] width 28 height 7
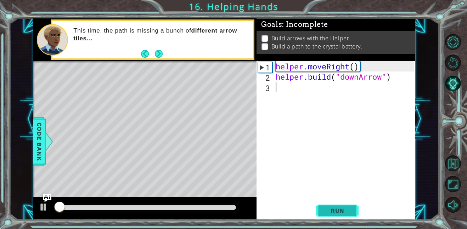
click at [328, 209] on span "Run" at bounding box center [338, 210] width 28 height 7
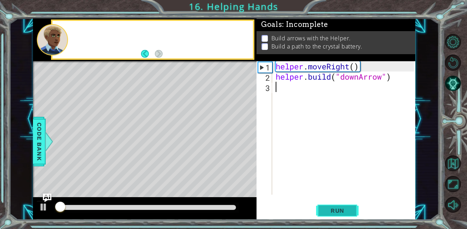
click at [328, 209] on span "Run" at bounding box center [338, 210] width 28 height 7
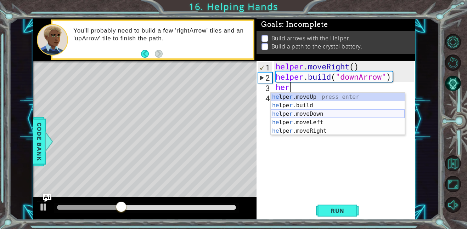
click at [315, 113] on div "he lpe r .moveUp press enter he lpe r .build press enter he lpe r .moveDown pre…" at bounding box center [338, 123] width 134 height 60
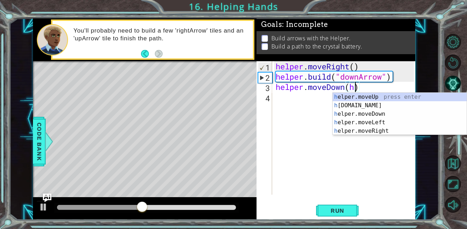
scroll to position [0, 3]
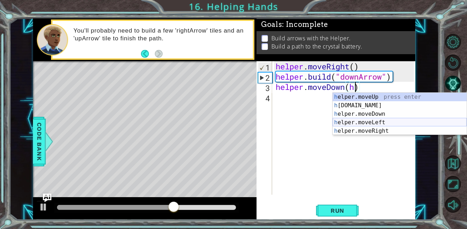
type textarea "helper.moveDown()"
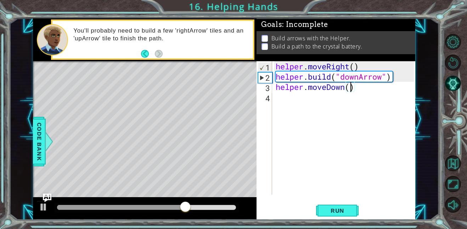
click at [275, 98] on div "helper . moveRight ( ) helper . build ( "downArrow" ) helper . moveDown ( )" at bounding box center [345, 138] width 143 height 154
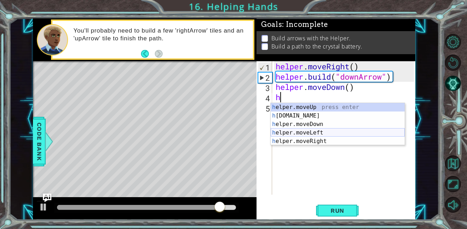
click at [317, 131] on div "h elper.moveUp press enter h [DOMAIN_NAME] press enter h elper.moveDown press e…" at bounding box center [338, 133] width 134 height 60
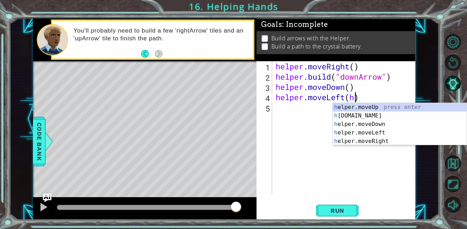
scroll to position [0, 4]
click at [375, 112] on div "he lper.moveUp press enter he [DOMAIN_NAME] press enter he lper.moveDown press …" at bounding box center [400, 133] width 134 height 60
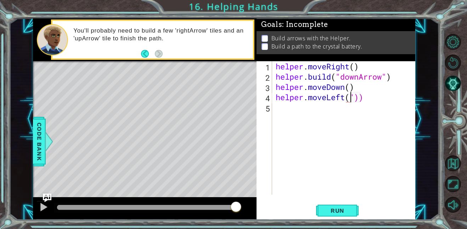
click at [363, 100] on div "helper . moveRight ( ) helper . build ( "downArrow" ) helper . moveDown ( ) hel…" at bounding box center [345, 138] width 143 height 154
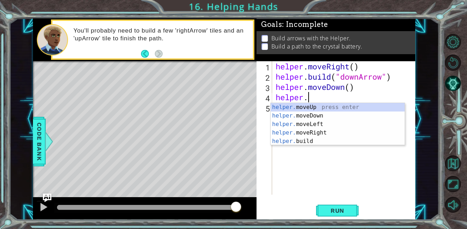
scroll to position [0, 1]
click at [314, 142] on div "helper .moveUp press enter helper .moveDown press enter helper .moveLeft press …" at bounding box center [338, 133] width 134 height 60
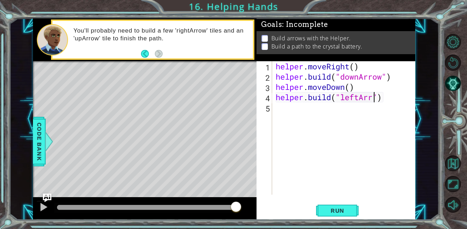
scroll to position [0, 5]
click at [326, 211] on span "Run" at bounding box center [338, 210] width 28 height 7
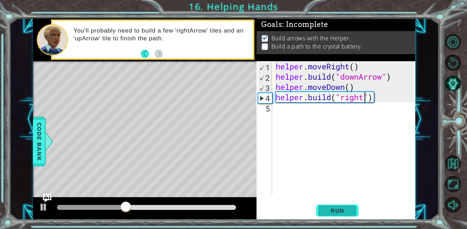
scroll to position [0, 4]
type textarea "[DOMAIN_NAME]("rightArrow")"
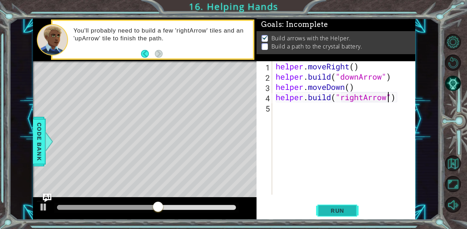
scroll to position [0, 5]
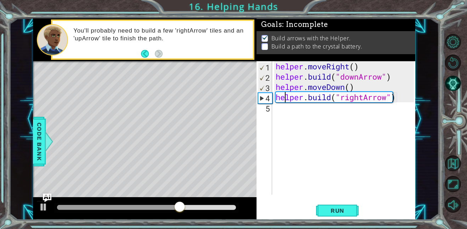
click at [284, 97] on div "helper . moveRight ( ) helper . build ( "downArrow" ) helper . moveDown ( ) hel…" at bounding box center [345, 138] width 143 height 154
click at [279, 113] on div "helper . moveRight ( ) helper . build ( "downArrow" ) helper . moveDown ( ) hel…" at bounding box center [345, 138] width 143 height 154
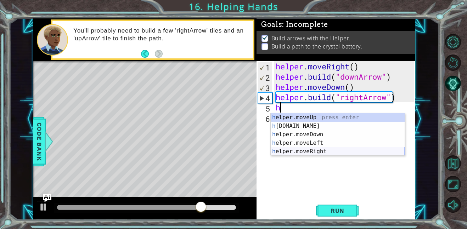
click at [318, 151] on div "h elper.moveUp press enter h [DOMAIN_NAME] press enter h elper.moveDown press e…" at bounding box center [338, 143] width 134 height 60
type textarea "helper.moveRight(1)"
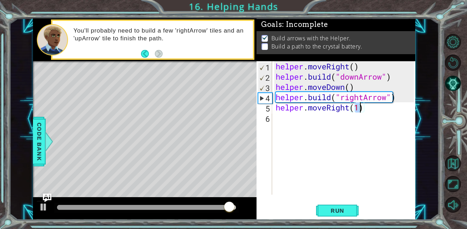
click at [302, 120] on div "helper . moveRight ( ) helper . build ( "downArrow" ) helper . moveDown ( ) hel…" at bounding box center [345, 138] width 143 height 154
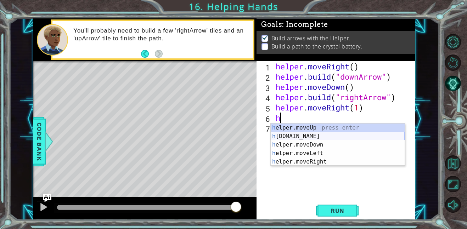
click at [306, 136] on div "h elper.moveUp press enter h [DOMAIN_NAME] press enter h elper.moveDown press e…" at bounding box center [338, 154] width 134 height 60
type textarea "[DOMAIN_NAME]("rightArrow")"
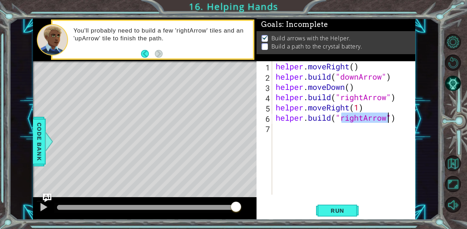
click at [284, 129] on div "helper . moveRight ( ) helper . build ( "downArrow" ) helper . moveDown ( ) hel…" at bounding box center [345, 138] width 143 height 154
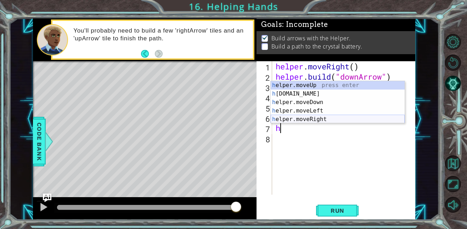
click at [315, 119] on div "h elper.moveUp press enter h [DOMAIN_NAME] press enter h elper.moveDown press e…" at bounding box center [338, 111] width 134 height 60
type textarea "helper.moveRight(1)"
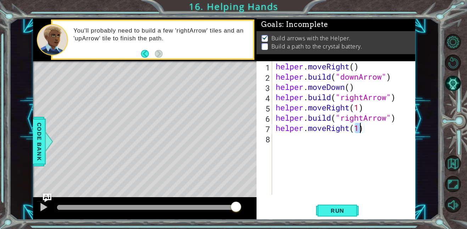
click at [307, 146] on div "helper . moveRight ( ) helper . build ( "downArrow" ) helper . moveDown ( ) hel…" at bounding box center [345, 138] width 143 height 154
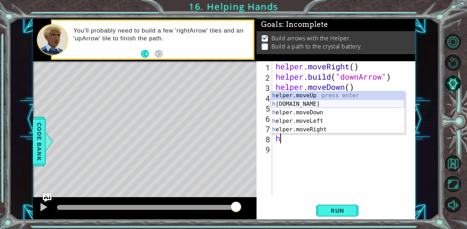
click at [298, 102] on div "h elper.moveUp press enter h [DOMAIN_NAME] press enter h elper.moveDown press e…" at bounding box center [338, 121] width 134 height 60
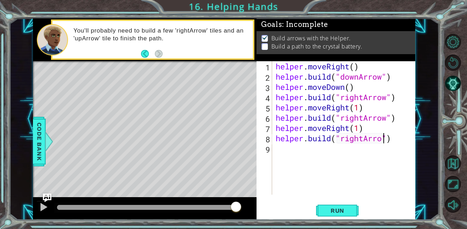
scroll to position [0, 5]
click at [363, 137] on div "helper . moveRight ( ) helper . build ( "downArrow" ) helper . moveDown ( ) hel…" at bounding box center [345, 138] width 143 height 154
type textarea "[DOMAIN_NAME]("upArrow")"
click at [341, 207] on span "Run" at bounding box center [338, 210] width 28 height 7
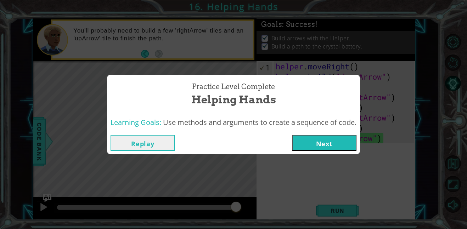
click at [338, 138] on button "Next" at bounding box center [324, 143] width 65 height 16
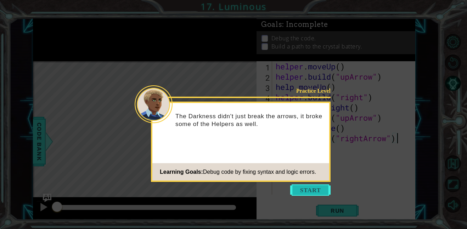
click at [315, 189] on button "Start" at bounding box center [310, 190] width 40 height 11
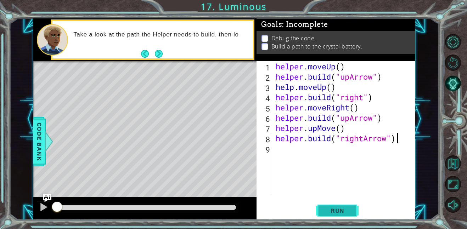
click at [334, 210] on span "Run" at bounding box center [338, 210] width 28 height 7
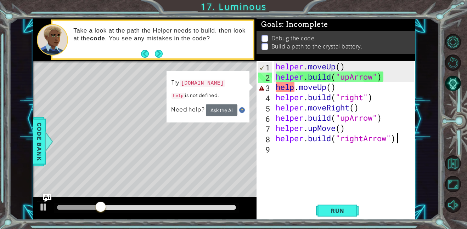
click at [293, 88] on div "helper . moveUp ( ) helper . build ( "upArrow" ) help . moveUp ( ) helper . bui…" at bounding box center [345, 138] width 143 height 154
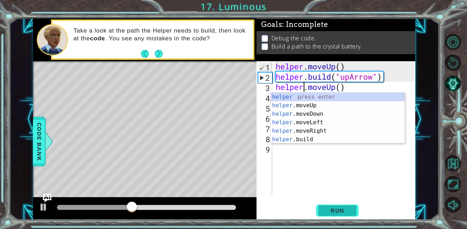
click at [341, 214] on span "Run" at bounding box center [338, 210] width 28 height 7
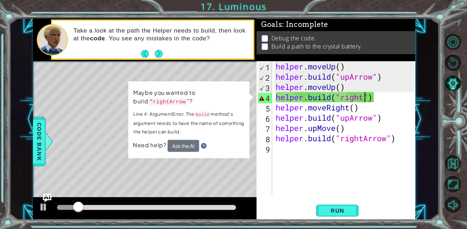
click at [364, 98] on div "helper . moveUp ( ) helper . build ( "upArrow" ) helper . moveUp ( ) helper . b…" at bounding box center [345, 138] width 143 height 154
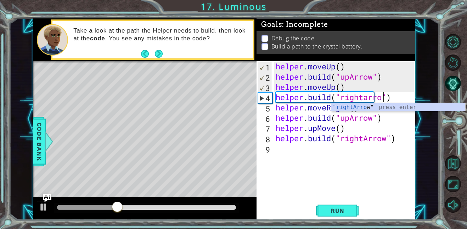
scroll to position [0, 5]
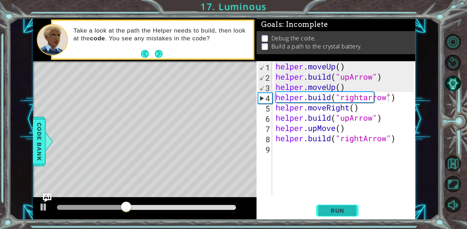
click at [330, 214] on button "Run" at bounding box center [337, 211] width 43 height 16
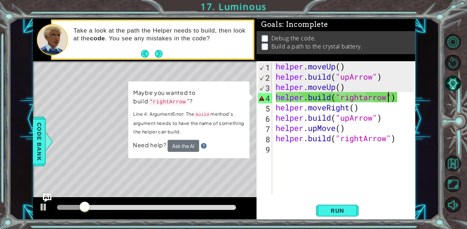
click at [367, 96] on div "helper . moveUp ( ) helper . build ( "upArrow" ) helper . moveUp ( ) helper . b…" at bounding box center [345, 138] width 143 height 154
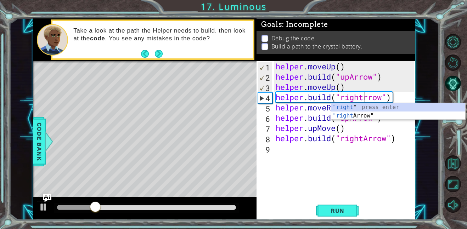
scroll to position [0, 4]
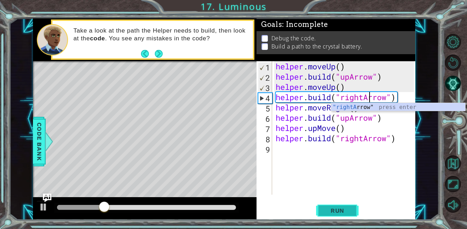
click at [326, 206] on button "Run" at bounding box center [337, 211] width 43 height 16
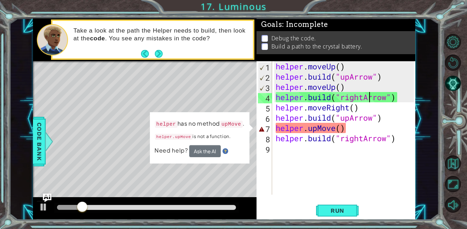
click at [317, 128] on div "helper . moveUp ( ) helper . build ( "upArrow" ) helper . moveUp ( ) helper . b…" at bounding box center [345, 138] width 143 height 154
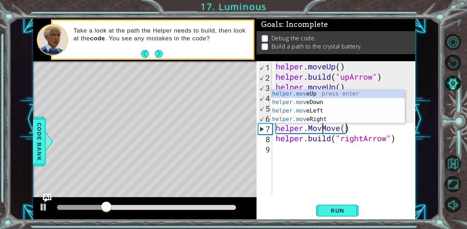
scroll to position [0, 2]
click at [342, 128] on div "helper . moveUp ( ) helper . build ( "upArrow" ) helper . moveUp ( ) helper . b…" at bounding box center [345, 138] width 143 height 154
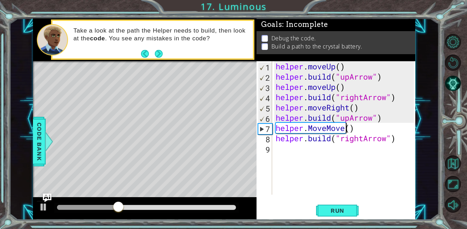
click at [344, 128] on div "helper . moveUp ( ) helper . build ( "upArrow" ) helper . moveUp ( ) helper . b…" at bounding box center [345, 138] width 143 height 154
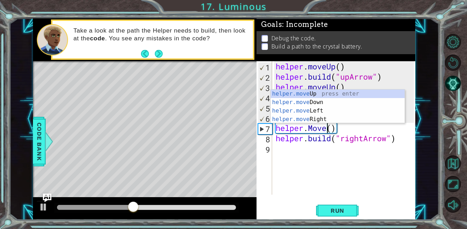
scroll to position [0, 2]
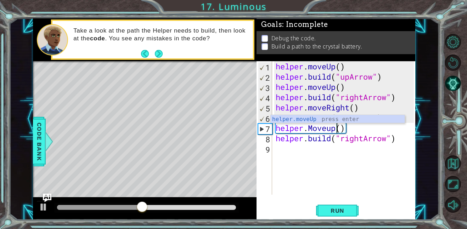
click at [331, 201] on div "helper.Moveup() 1 2 3 4 5 6 7 8 9 helper . moveUp ( ) helper . build ( "upArrow…" at bounding box center [336, 140] width 159 height 159
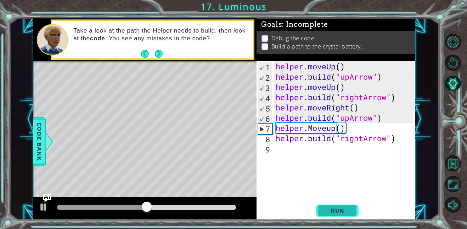
click at [332, 206] on button "Run" at bounding box center [337, 211] width 43 height 16
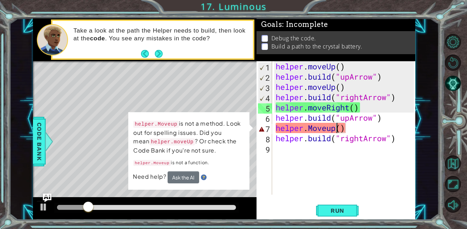
click at [312, 131] on div "helper . moveUp ( ) helper . build ( "upArrow" ) helper . moveUp ( ) helper . b…" at bounding box center [345, 138] width 143 height 154
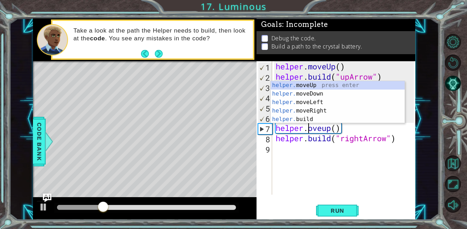
scroll to position [0, 1]
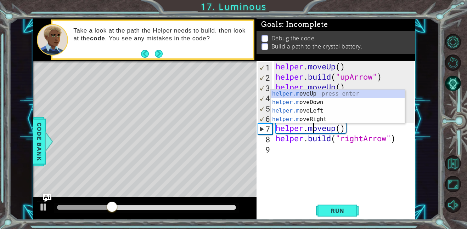
click at [330, 126] on div "helper . moveUp ( ) helper . build ( "upArrow" ) helper . moveUp ( ) helper . b…" at bounding box center [345, 138] width 143 height 154
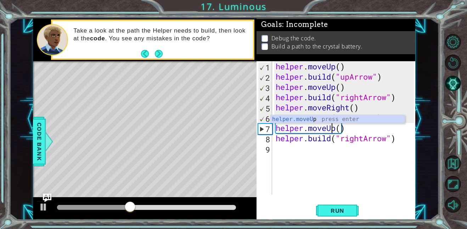
scroll to position [0, 2]
click at [341, 207] on span "Run" at bounding box center [338, 210] width 28 height 7
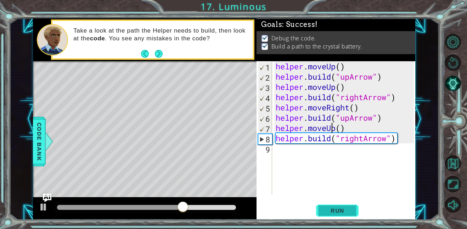
type textarea "helper.movep()"
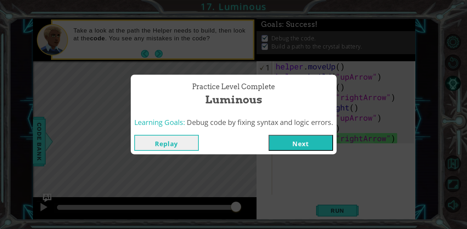
click at [292, 141] on button "Next" at bounding box center [301, 143] width 65 height 16
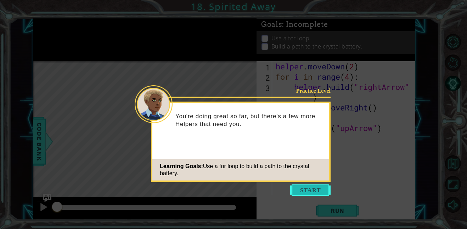
click at [310, 193] on button "Start" at bounding box center [310, 190] width 40 height 11
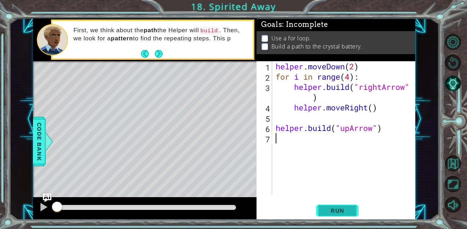
click at [334, 209] on span "Run" at bounding box center [338, 210] width 28 height 7
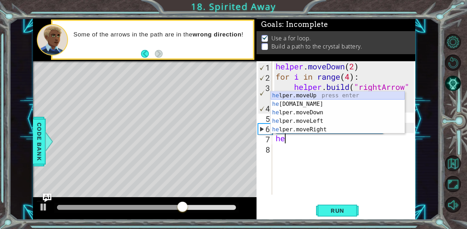
click at [302, 93] on div "he lper.moveUp press enter he [DOMAIN_NAME] press enter he lper.moveDown press …" at bounding box center [338, 121] width 134 height 60
type textarea "helper.moveUp(1)"
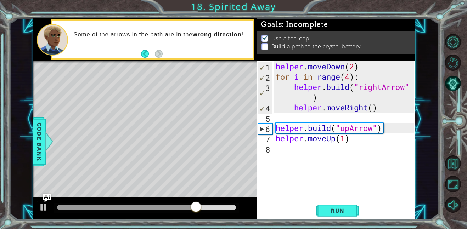
click at [295, 154] on div "helper . moveDown ( 2 ) for i in range ( 4 ) : helper . build ( "rightArrow" ) …" at bounding box center [345, 138] width 143 height 154
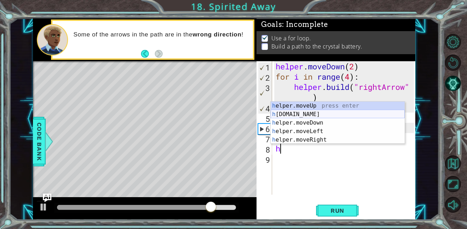
click at [319, 115] on div "h elper.moveUp press enter h [DOMAIN_NAME] press enter h elper.moveDown press e…" at bounding box center [338, 132] width 134 height 60
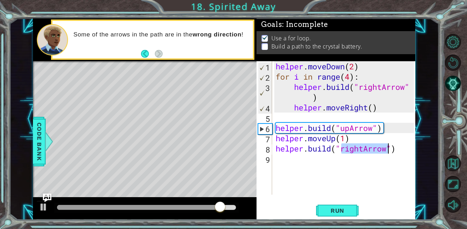
click at [361, 148] on div "helper . moveDown ( 2 ) for i in range ( 4 ) : helper . build ( "rightArrow" ) …" at bounding box center [344, 128] width 140 height 134
click at [363, 150] on div "helper . moveDown ( 2 ) for i in range ( 4 ) : helper . build ( "rightArrow" ) …" at bounding box center [345, 138] width 143 height 154
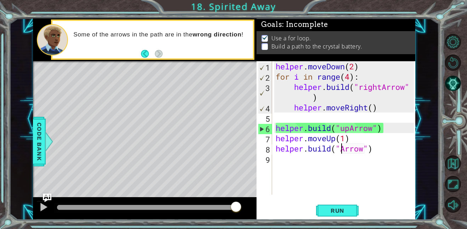
scroll to position [0, 3]
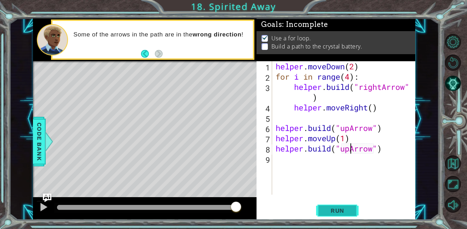
type textarea "[DOMAIN_NAME]("upArrow")"
click at [351, 209] on span "Run" at bounding box center [338, 210] width 28 height 7
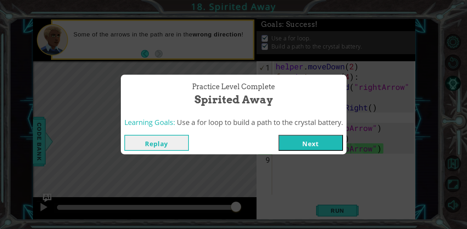
click at [318, 144] on button "Next" at bounding box center [311, 143] width 65 height 16
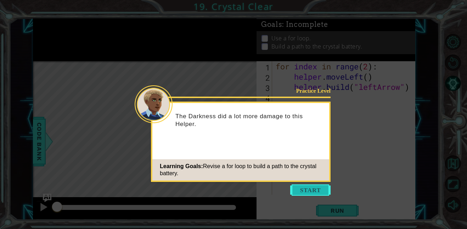
click at [306, 189] on button "Start" at bounding box center [310, 190] width 40 height 11
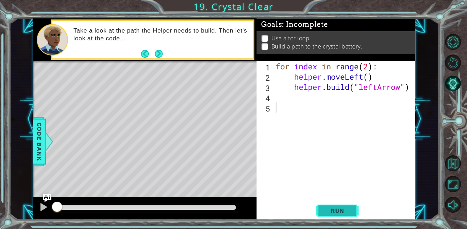
click at [329, 213] on span "Run" at bounding box center [338, 210] width 28 height 7
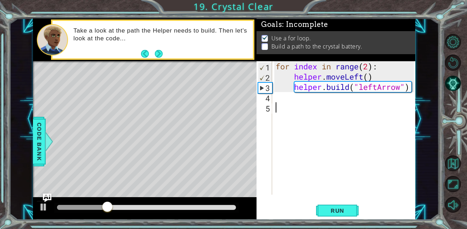
click at [282, 100] on div "for index in range ( 2 ) : helper . moveLeft ( ) helper . build ( "leftArrow" )" at bounding box center [345, 138] width 143 height 154
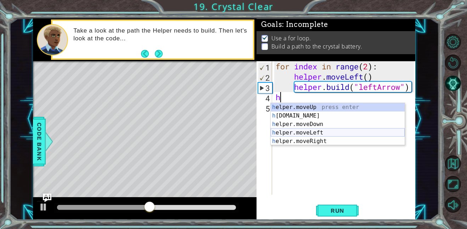
click at [303, 132] on div "h elper.moveUp press enter h [DOMAIN_NAME] press enter h elper.moveDown press e…" at bounding box center [338, 133] width 134 height 60
type textarea "helper.moveLeft(1)"
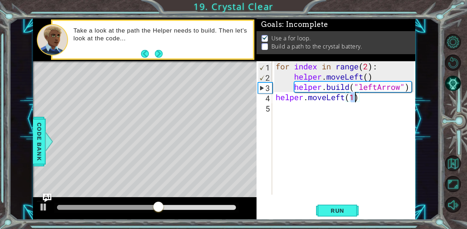
click at [295, 107] on div "for index in range ( 2 ) : helper . moveLeft ( ) helper . build ( "leftArrow" )…" at bounding box center [345, 138] width 143 height 154
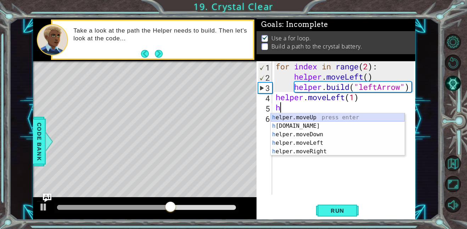
click at [309, 122] on div "h elper.moveUp press enter h [DOMAIN_NAME] press enter h elper.moveDown press e…" at bounding box center [338, 143] width 134 height 60
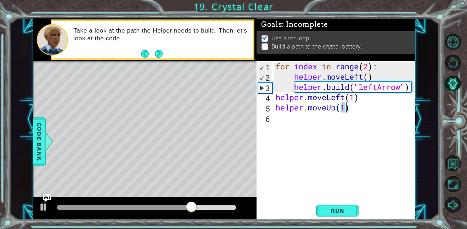
click at [351, 110] on div "for index in range ( 2 ) : helper . moveLeft ( ) helper . build ( "leftArrow" )…" at bounding box center [345, 138] width 143 height 154
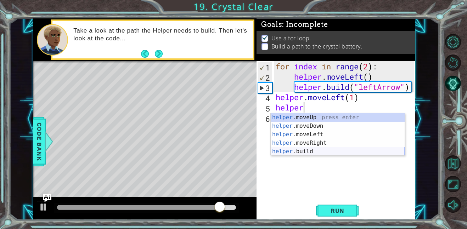
click at [308, 151] on div "helper .moveUp press enter helper .moveDown press enter helper .moveLeft press …" at bounding box center [338, 143] width 134 height 60
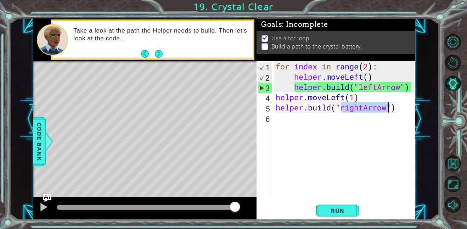
click at [363, 108] on div "for index in range ( 2 ) : helper . moveLeft ( ) helper . build ( "leftArrow" )…" at bounding box center [344, 128] width 140 height 134
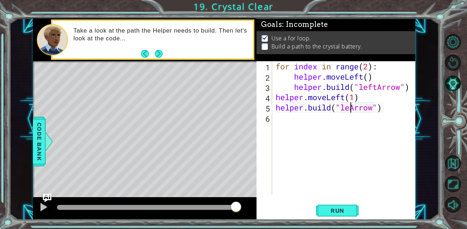
scroll to position [0, 4]
type textarea "[DOMAIN_NAME]("leftArrow")"
click at [296, 118] on div "for index in range ( 2 ) : helper . moveLeft ( ) helper . build ( "leftArrow" )…" at bounding box center [345, 138] width 143 height 154
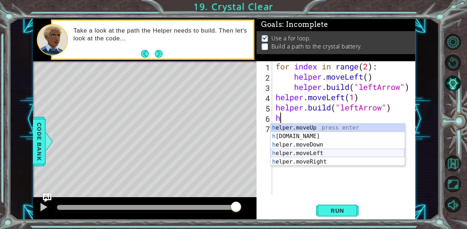
click at [306, 153] on div "h elper.moveUp press enter h [DOMAIN_NAME] press enter h elper.moveDown press e…" at bounding box center [338, 154] width 134 height 60
type textarea "helper.moveLeft(1)"
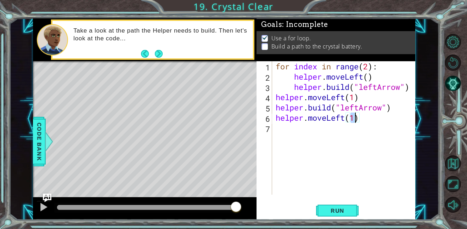
click at [291, 131] on div "for index in range ( 2 ) : helper . moveLeft ( ) helper . build ( "leftArrow" )…" at bounding box center [345, 138] width 143 height 154
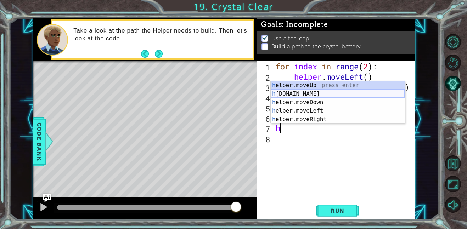
click at [299, 94] on div "h elper.moveUp press enter h [DOMAIN_NAME] press enter h elper.moveDown press e…" at bounding box center [338, 111] width 134 height 60
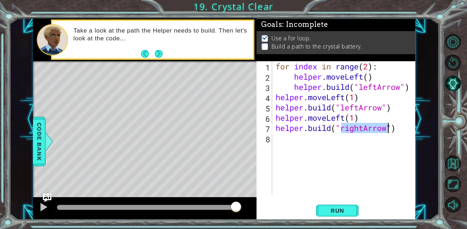
click at [363, 129] on div "for index in range ( 2 ) : helper . moveLeft ( ) helper . build ( "leftArrow" )…" at bounding box center [344, 128] width 140 height 134
type textarea "[DOMAIN_NAME]("leftArrow")"
click at [354, 208] on button "Run" at bounding box center [337, 211] width 43 height 16
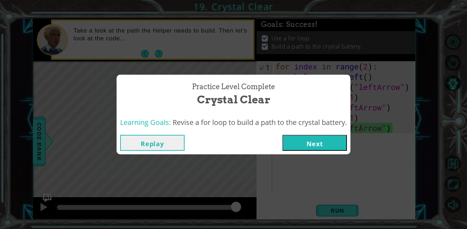
click at [297, 135] on button "Next" at bounding box center [314, 143] width 65 height 16
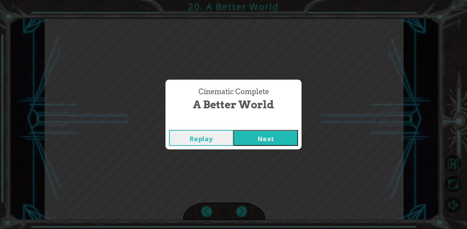
click at [275, 135] on button "Next" at bounding box center [266, 138] width 65 height 16
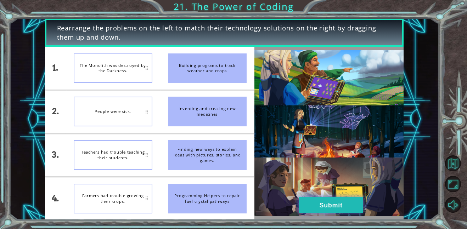
click at [326, 201] on button "Submit" at bounding box center [331, 205] width 65 height 16
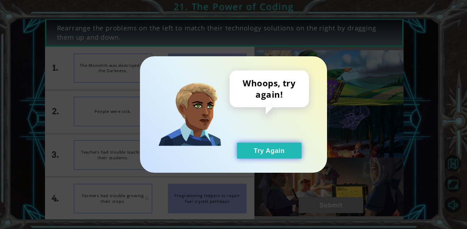
click at [274, 152] on button "Try Again" at bounding box center [269, 151] width 65 height 16
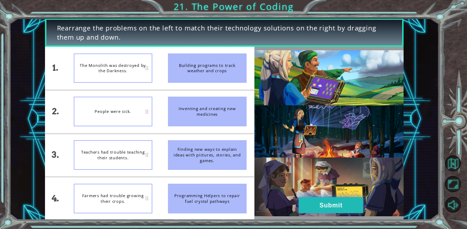
click at [336, 206] on button "Submit" at bounding box center [331, 205] width 65 height 16
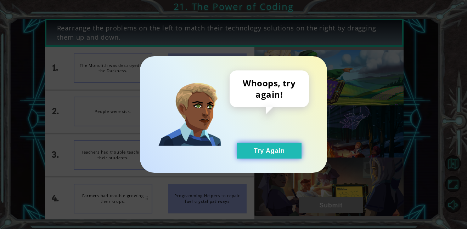
click at [259, 156] on button "Try Again" at bounding box center [269, 151] width 65 height 16
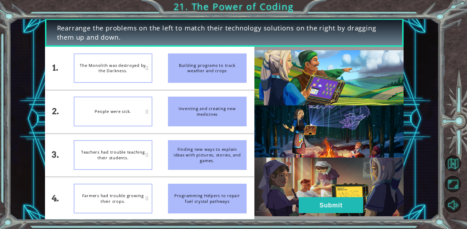
drag, startPoint x: 220, startPoint y: 158, endPoint x: 120, endPoint y: 153, distance: 100.4
click at [120, 153] on div "1. 2. 3. 4. The Monolith was destroyed by the Darkness. People were sick. Teach…" at bounding box center [149, 133] width 209 height 173
click at [144, 115] on div "People were sick." at bounding box center [113, 112] width 79 height 30
click at [334, 198] on button "Submit" at bounding box center [331, 205] width 65 height 16
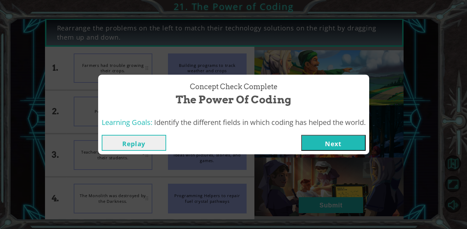
click at [326, 142] on button "Next" at bounding box center [333, 143] width 65 height 16
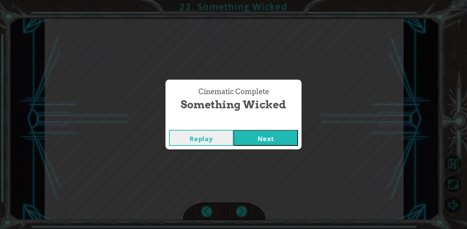
click at [287, 138] on button "Next" at bounding box center [266, 138] width 65 height 16
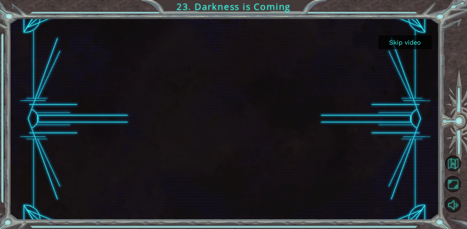
click at [404, 41] on button "Skip video" at bounding box center [405, 42] width 53 height 14
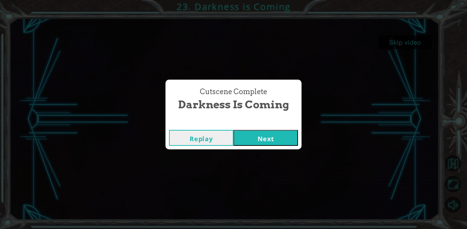
click at [280, 140] on button "Next" at bounding box center [266, 138] width 65 height 16
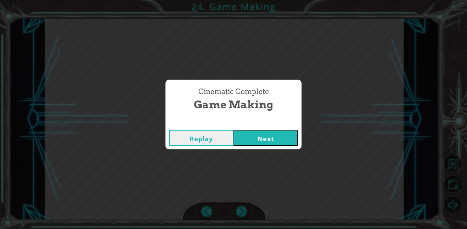
click at [269, 144] on button "Next" at bounding box center [266, 138] width 65 height 16
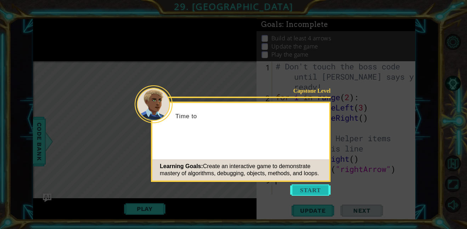
click at [298, 185] on button "Start" at bounding box center [310, 190] width 40 height 11
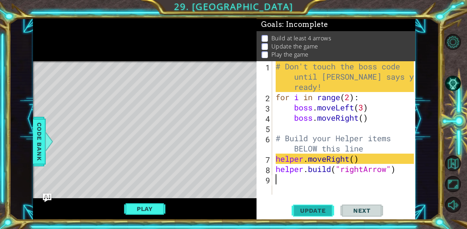
click at [303, 211] on span "Update" at bounding box center [313, 210] width 40 height 7
click at [145, 205] on button "Play" at bounding box center [144, 208] width 41 height 13
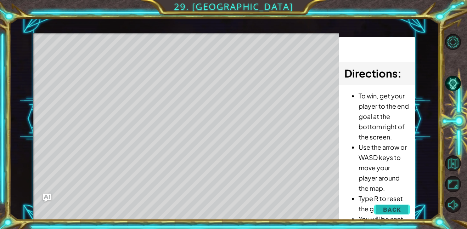
click at [385, 210] on span "Back" at bounding box center [392, 209] width 18 height 7
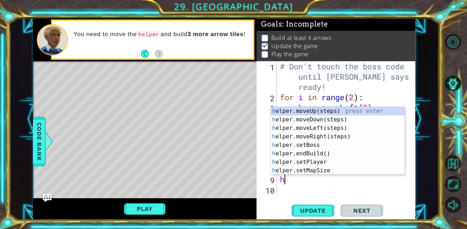
type textarea "he"
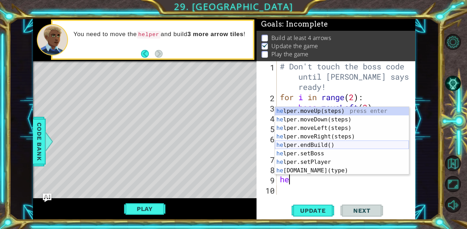
click at [330, 144] on div "he lper.moveUp(steps) press enter he lper.moveDown(steps) press enter he lper.m…" at bounding box center [342, 149] width 134 height 85
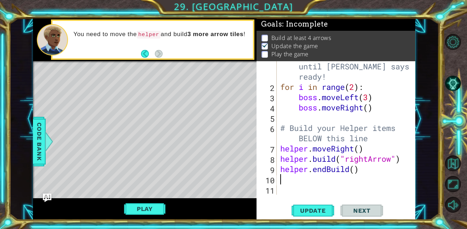
scroll to position [10, 0]
click at [307, 206] on button "Update" at bounding box center [313, 211] width 43 height 16
click at [322, 208] on span "Update" at bounding box center [313, 210] width 40 height 7
click at [360, 208] on span "Next" at bounding box center [362, 210] width 32 height 7
click at [155, 211] on button "Play" at bounding box center [144, 208] width 41 height 13
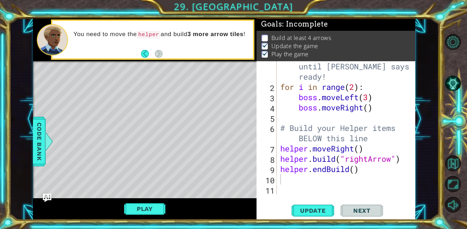
click at [367, 211] on span "Next" at bounding box center [362, 210] width 32 height 7
click at [153, 209] on button "Play" at bounding box center [144, 208] width 41 height 13
click at [354, 170] on div "# Don't touch the boss code until [PERSON_NAME] says you're ready! for i in ran…" at bounding box center [348, 138] width 139 height 175
type textarea "helper.endBuild(3)"
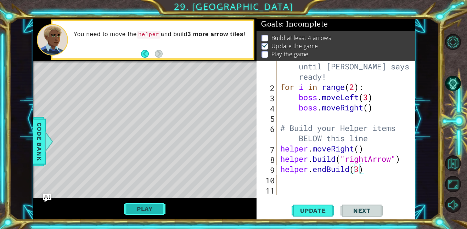
click at [138, 208] on button "Play" at bounding box center [144, 208] width 41 height 13
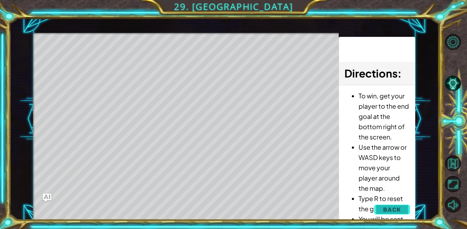
click at [381, 212] on button "Back" at bounding box center [392, 210] width 36 height 14
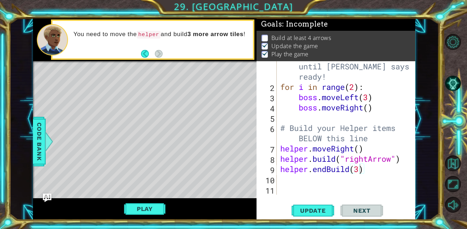
click at [295, 180] on div "# Don't touch the boss code until [PERSON_NAME] says you're ready! for i in ran…" at bounding box center [348, 138] width 139 height 175
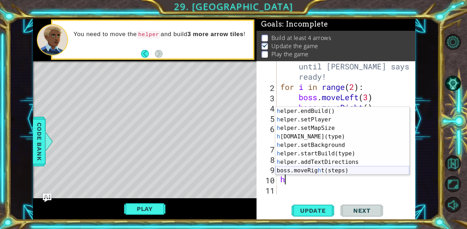
scroll to position [43, 0]
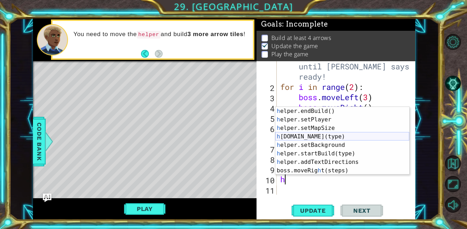
click at [325, 136] on div "h elper.endBuild() press enter h elper.setPlayer press enter h elper.setMapSize…" at bounding box center [342, 149] width 134 height 85
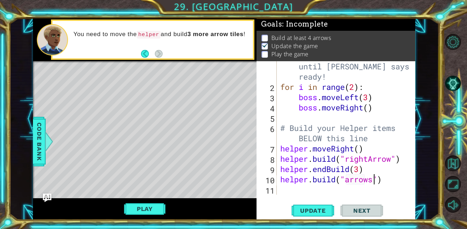
scroll to position [0, 4]
click at [329, 211] on span "Update" at bounding box center [313, 210] width 40 height 7
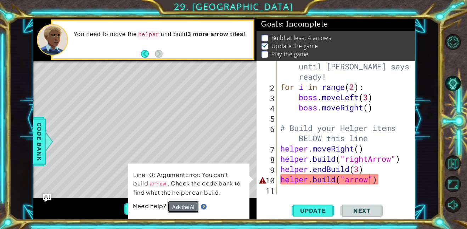
click at [185, 206] on button "Ask the AI" at bounding box center [184, 207] width 32 height 12
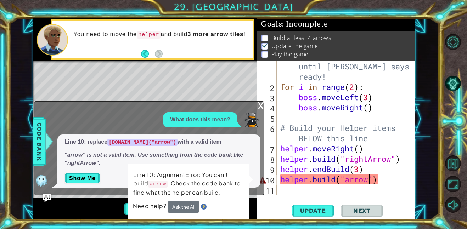
click at [257, 102] on div "x What does this mean? Line 10: replace [DOMAIN_NAME]("arrow") with a valid ite…" at bounding box center [149, 148] width 230 height 94
click at [348, 181] on div "# Don't touch the boss code until [PERSON_NAME] says you're ready! for i in ran…" at bounding box center [348, 138] width 139 height 175
click at [345, 181] on div "# Don't touch the boss code until [PERSON_NAME] says you're ready! for i in ran…" at bounding box center [348, 138] width 139 height 175
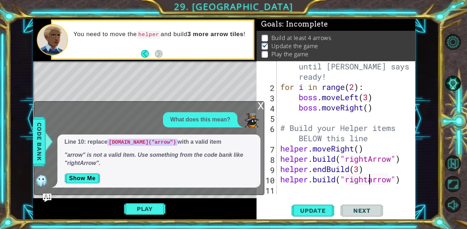
scroll to position [0, 4]
click at [374, 181] on div "# Don't touch the boss code until [PERSON_NAME] says you're ready! for i in ran…" at bounding box center [348, 138] width 139 height 175
type textarea "[DOMAIN_NAME]("rightArrow")"
click at [292, 206] on button "Update" at bounding box center [313, 211] width 43 height 16
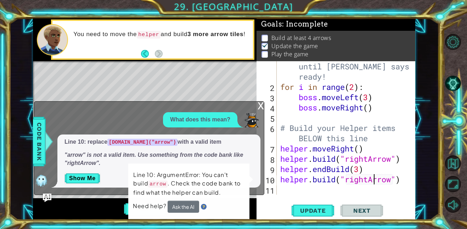
click at [259, 107] on div "x" at bounding box center [261, 105] width 6 height 7
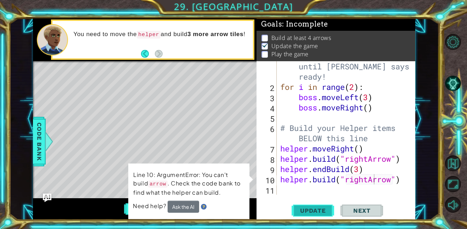
click at [307, 208] on span "Update" at bounding box center [313, 210] width 40 height 7
click at [302, 209] on span "Update" at bounding box center [313, 210] width 40 height 7
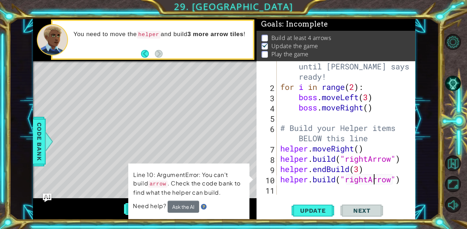
click at [125, 206] on button "Play" at bounding box center [144, 208] width 41 height 13
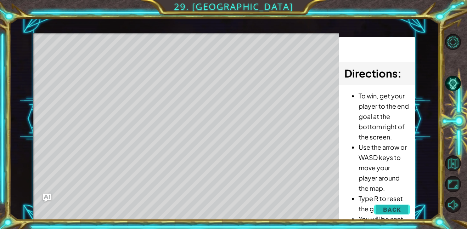
click at [390, 206] on span "Back" at bounding box center [392, 209] width 18 height 7
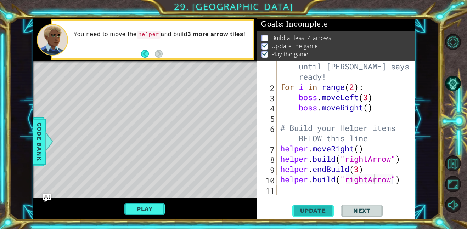
click at [310, 211] on span "Update" at bounding box center [313, 210] width 40 height 7
click at [363, 210] on span "Next" at bounding box center [362, 210] width 32 height 7
click at [145, 210] on button "Play" at bounding box center [144, 208] width 41 height 13
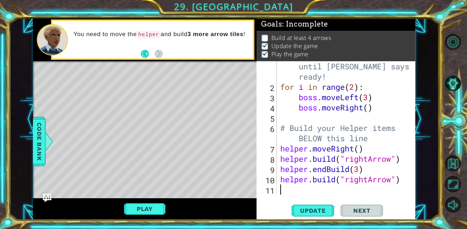
click at [280, 187] on div "# Don't touch the boss code until [PERSON_NAME] says you're ready! for i in ran…" at bounding box center [348, 138] width 139 height 175
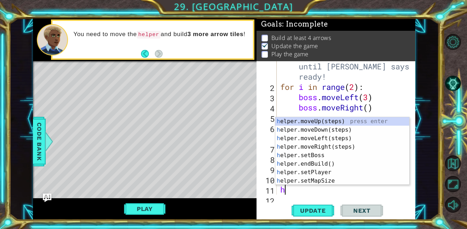
scroll to position [21, 0]
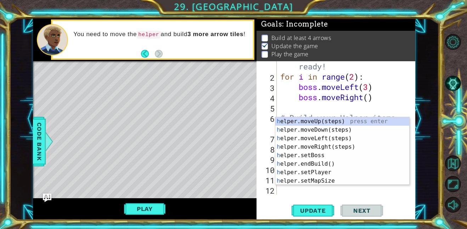
type textarea "he"
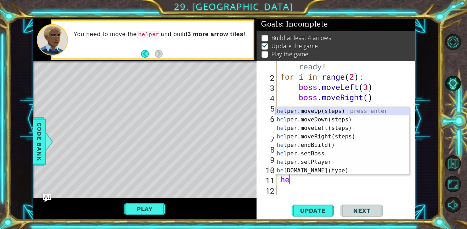
click at [315, 112] on div "he lper.moveUp(steps) press enter he lper.moveDown(steps) press enter he lper.m…" at bounding box center [342, 149] width 134 height 85
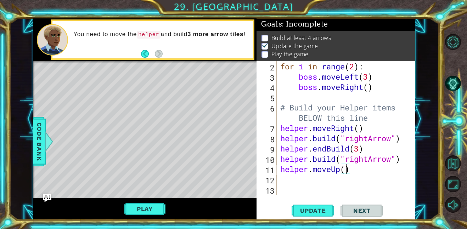
click at [346, 170] on div "for i in range ( 2 ) : boss . moveLeft ( 3 ) boss . moveRight ( ) # Build your …" at bounding box center [348, 138] width 139 height 154
type textarea "helper.moveUp(1)"
click at [304, 188] on div "for i in range ( 2 ) : boss . moveLeft ( 3 ) boss . moveRight ( ) # Build your …" at bounding box center [348, 138] width 139 height 154
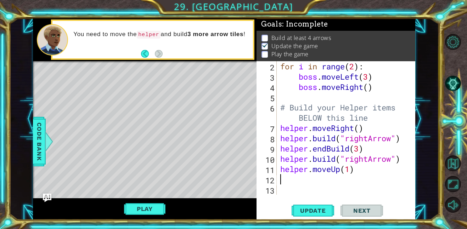
click at [287, 181] on div "for i in range ( 2 ) : boss . moveLeft ( 3 ) boss . moveRight ( ) # Build your …" at bounding box center [348, 138] width 139 height 154
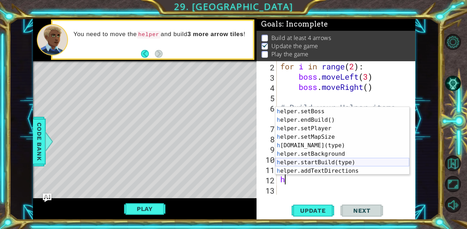
scroll to position [43, 0]
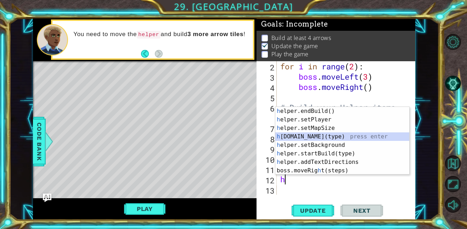
click at [318, 133] on div "h elper.endBuild() press enter h elper.setPlayer press enter h elper.setMapSize…" at bounding box center [342, 149] width 134 height 85
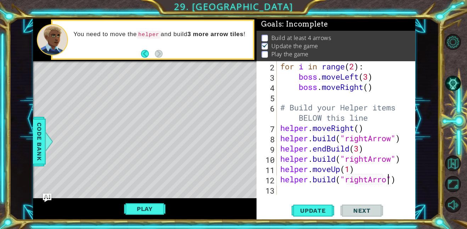
scroll to position [0, 5]
click at [310, 208] on span "Update" at bounding box center [313, 210] width 40 height 7
click at [142, 209] on button "Play" at bounding box center [144, 208] width 41 height 13
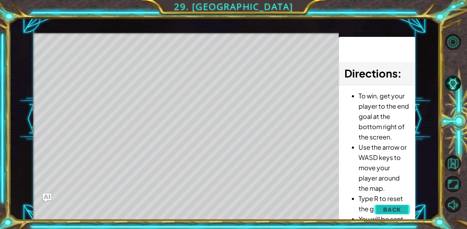
click at [381, 210] on button "Back" at bounding box center [392, 210] width 36 height 14
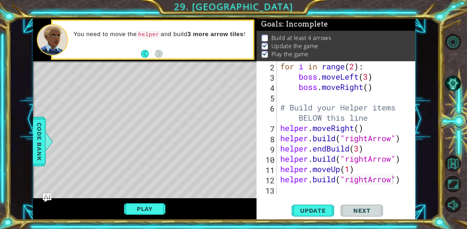
click at [403, 166] on div "for i in range ( 2 ) : boss . moveLeft ( 3 ) boss . moveRight ( ) # Build your …" at bounding box center [348, 138] width 139 height 154
click at [401, 161] on div "for i in range ( 2 ) : boss . moveLeft ( 3 ) boss . moveRight ( ) # Build your …" at bounding box center [348, 138] width 139 height 154
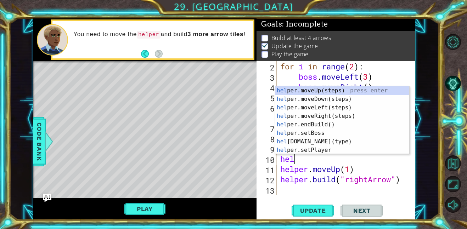
scroll to position [0, 0]
type textarea "h"
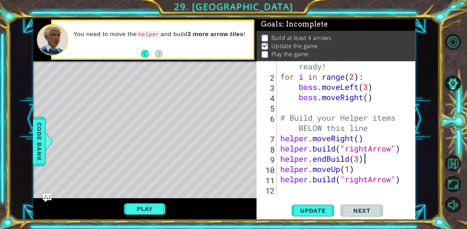
scroll to position [21, 0]
click at [326, 211] on span "Update" at bounding box center [313, 210] width 40 height 7
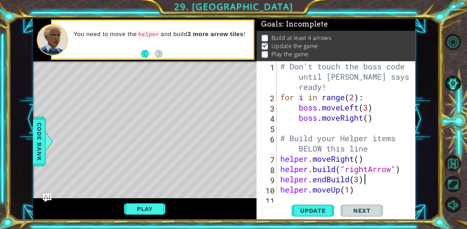
scroll to position [0, 0]
click at [150, 209] on button "Play" at bounding box center [144, 208] width 41 height 13
click at [265, 34] on li "Build at least 4 arrows" at bounding box center [337, 38] width 151 height 8
click at [321, 209] on span "Update" at bounding box center [313, 210] width 40 height 7
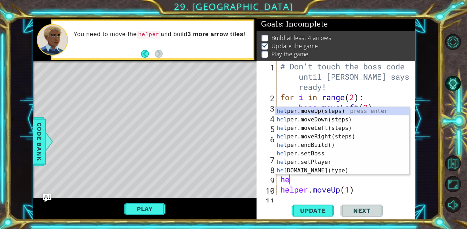
type textarea "h"
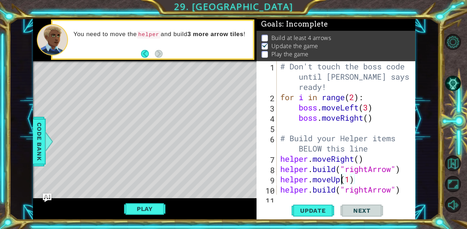
click at [362, 184] on div "# Don't touch the boss code until [PERSON_NAME] says you're ready! for i in ran…" at bounding box center [348, 148] width 139 height 175
click at [362, 182] on div "# Don't touch the boss code until [PERSON_NAME] says you're ready! for i in ran…" at bounding box center [348, 148] width 139 height 175
type textarea "[DOMAIN_NAME]("rightArrow")"
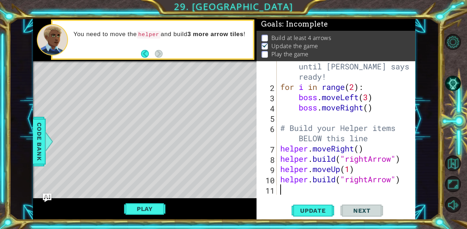
click at [280, 191] on div "# Don't touch the boss code until [PERSON_NAME] says you're ready! for i in ran…" at bounding box center [348, 138] width 139 height 175
click at [390, 38] on li "Build at least 4 arrows" at bounding box center [337, 38] width 151 height 8
click at [283, 25] on span ": Incomplete" at bounding box center [305, 24] width 46 height 9
click at [147, 52] on button "Back" at bounding box center [148, 54] width 14 height 8
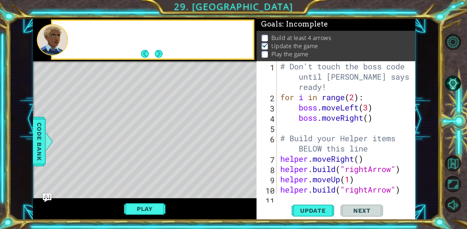
scroll to position [0, 0]
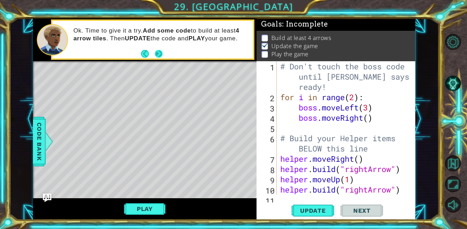
click at [161, 52] on button "Next" at bounding box center [159, 54] width 8 height 8
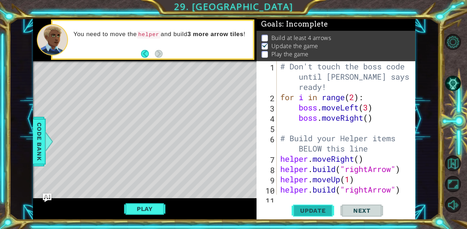
click at [323, 209] on span "Update" at bounding box center [313, 210] width 40 height 7
click at [354, 159] on div "# Don't touch the boss code until [PERSON_NAME] says you're ready! for i in ran…" at bounding box center [348, 148] width 139 height 175
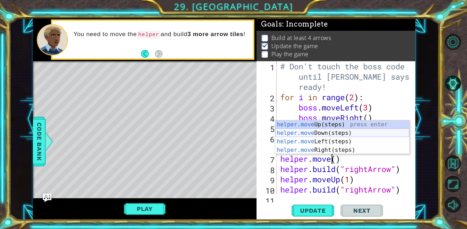
click at [319, 132] on div "helper.move Up(steps) press enter helper.move Down(steps) press enter helper.mo…" at bounding box center [342, 146] width 134 height 51
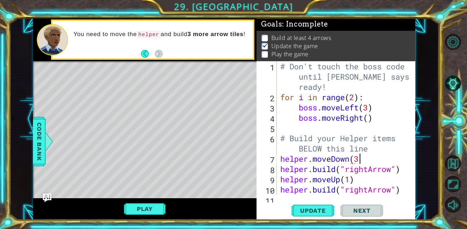
scroll to position [0, 3]
type textarea "helper.moveDown(3)"
click at [322, 212] on span "Update" at bounding box center [313, 210] width 40 height 7
click at [285, 197] on div "helper.moveDown(3) 1 2 3 4 5 6 7 8 9 10 11 # Don't touch the boss code until [P…" at bounding box center [336, 140] width 159 height 159
click at [281, 201] on div "helper.moveDown(3) 1 2 3 4 5 6 7 8 9 10 11 # Don't touch the boss code until [P…" at bounding box center [336, 140] width 159 height 159
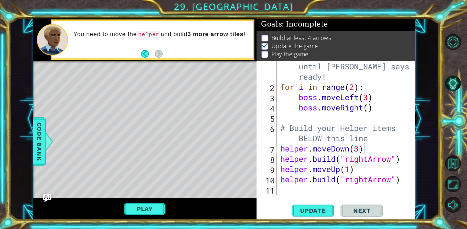
scroll to position [10, 0]
click at [279, 193] on div "# Don't touch the boss code until [PERSON_NAME] says you're ready! for i in ran…" at bounding box center [348, 138] width 139 height 175
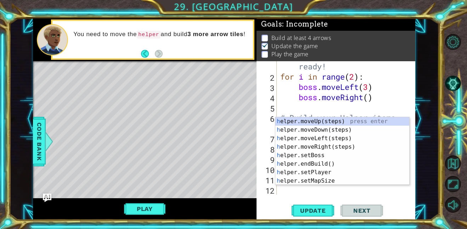
scroll to position [21, 0]
type textarea "hel"
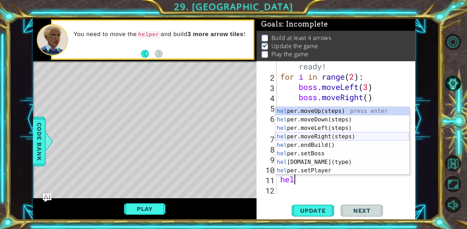
click at [327, 136] on div "hel per.moveUp(steps) press enter hel per.moveDown(steps) press enter hel per.m…" at bounding box center [342, 149] width 134 height 85
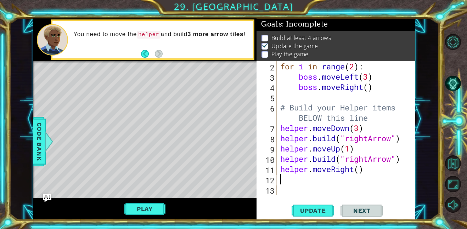
scroll to position [31, 0]
click at [359, 170] on div "for i in range ( 2 ) : boss . moveLeft ( 3 ) boss . moveRight ( ) # Build your …" at bounding box center [348, 138] width 139 height 154
type textarea "helper.moveRight(5)"
click at [327, 209] on span "Update" at bounding box center [313, 210] width 40 height 7
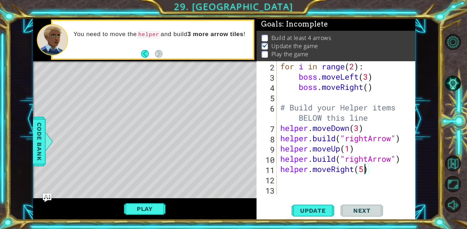
click at [290, 182] on div "for i in range ( 2 ) : boss . moveLeft ( 3 ) boss . moveRight ( ) # Build your …" at bounding box center [348, 138] width 139 height 154
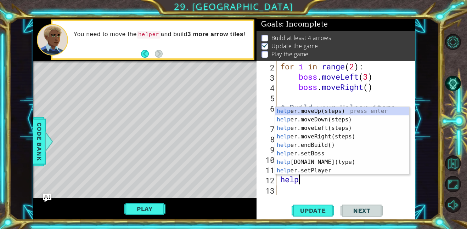
scroll to position [0, 1]
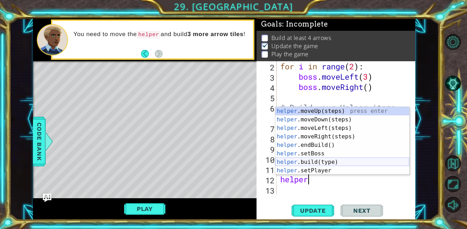
click at [313, 161] on div "helper .moveUp(steps) press enter helper .moveDown(steps) press enter helper .m…" at bounding box center [342, 149] width 134 height 85
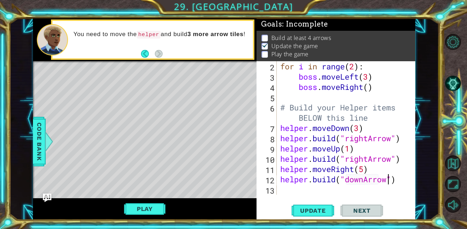
scroll to position [0, 5]
type textarea "[DOMAIN_NAME]("downArrow")"
click at [322, 208] on span "Update" at bounding box center [313, 210] width 40 height 7
click at [290, 191] on div "for i in range ( 2 ) : boss . moveLeft ( 3 ) boss . moveRight ( ) # Build your …" at bounding box center [348, 138] width 139 height 154
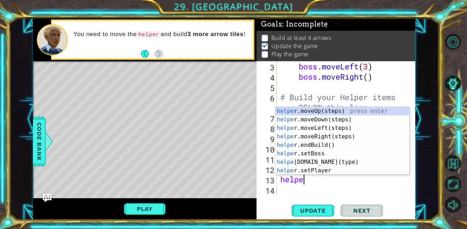
scroll to position [0, 1]
type textarea "helper"
click at [332, 135] on div "helper .moveUp(steps) press enter helper .moveDown(steps) press enter helper .m…" at bounding box center [342, 149] width 134 height 85
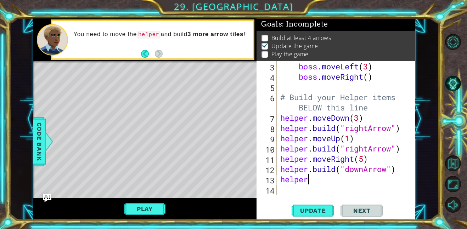
scroll to position [51, 0]
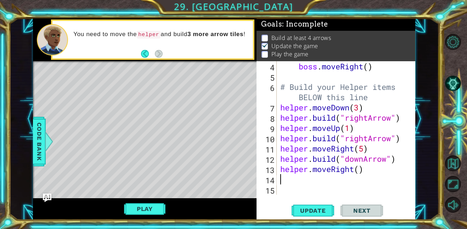
click at [358, 170] on div "boss . moveRight ( ) # Build your Helper items BELOW this line helper . moveDow…" at bounding box center [348, 138] width 139 height 154
type textarea "helper.moveRight(1)"
click at [326, 209] on span "Update" at bounding box center [313, 210] width 40 height 7
click at [285, 181] on div "boss . moveRight ( ) # Build your Helper items BELOW this line helper . moveDow…" at bounding box center [348, 138] width 139 height 154
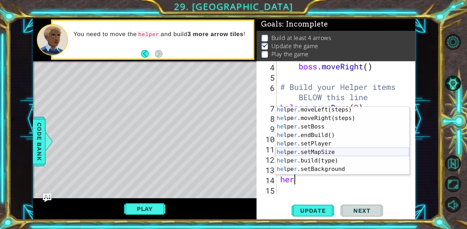
scroll to position [26, 0]
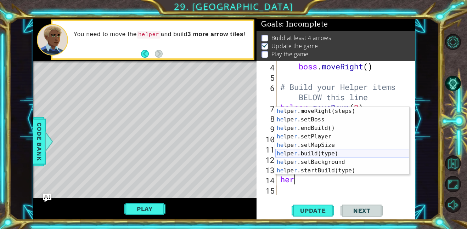
click at [314, 152] on div "he lpe r .moveRight(steps) press enter he lpe r .setBoss press enter he lpe r .…" at bounding box center [342, 149] width 134 height 85
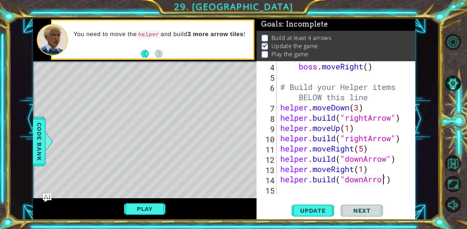
scroll to position [0, 5]
type textarea "[DOMAIN_NAME]("downArrow")"
click at [321, 207] on button "Update" at bounding box center [313, 211] width 43 height 16
click at [140, 212] on button "Play" at bounding box center [144, 208] width 41 height 13
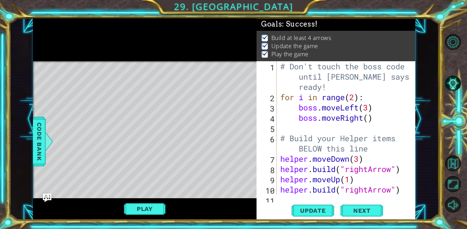
scroll to position [0, 0]
click at [360, 212] on span "Next" at bounding box center [362, 210] width 32 height 7
click at [360, 212] on body "1 2 3 4 # Don't touch the boss code until [PERSON_NAME] says you're ready! for …" at bounding box center [233, 114] width 467 height 229
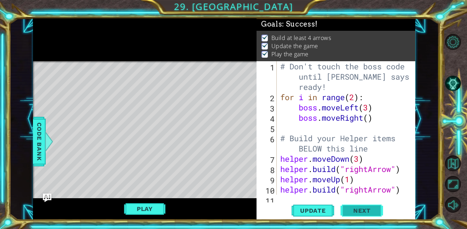
click at [360, 212] on body "1 2 3 4 # Don't touch the boss code until [PERSON_NAME] says you're ready! for …" at bounding box center [233, 114] width 467 height 229
click at [361, 212] on body "1 2 3 4 # Don't touch the boss code until [PERSON_NAME] says you're ready! for …" at bounding box center [233, 114] width 467 height 229
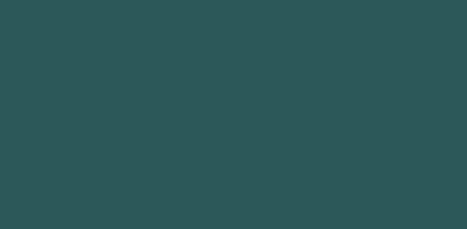
click at [361, 212] on body "Got it 1 2 3 4 5 6 7 8 9 h ero.jumpUp press enter h ero.moveUp press enter h er…" at bounding box center [233, 114] width 467 height 229
